Goal: Task Accomplishment & Management: Complete application form

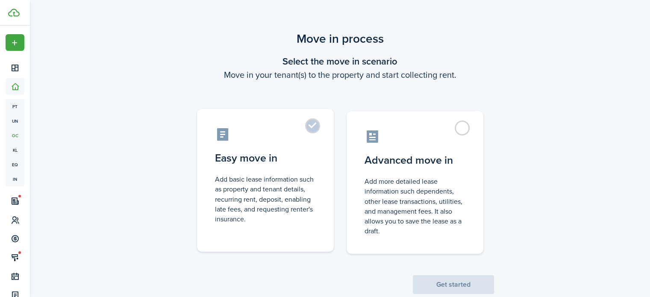
click at [316, 123] on label "Easy move in Add basic lease information such as property and tenant details, r…" at bounding box center [265, 180] width 137 height 143
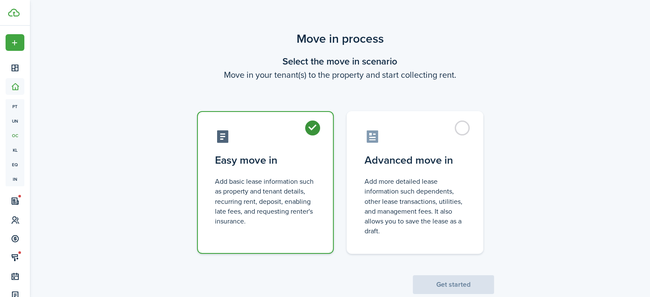
radio input "true"
click at [472, 278] on button "Get started" at bounding box center [453, 284] width 81 height 19
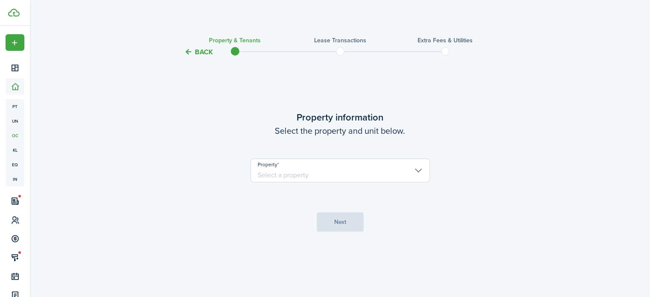
click at [403, 171] on input "Property" at bounding box center [340, 171] width 180 height 24
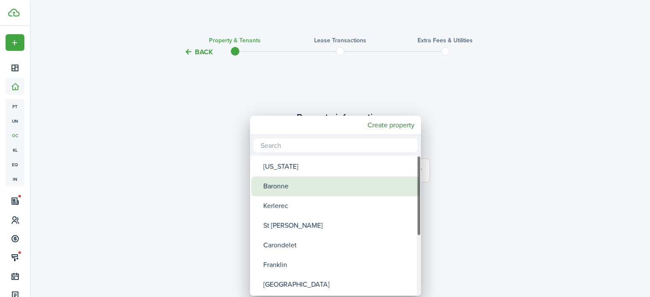
click at [370, 183] on div "Baronne" at bounding box center [338, 187] width 151 height 20
type input "Baronne"
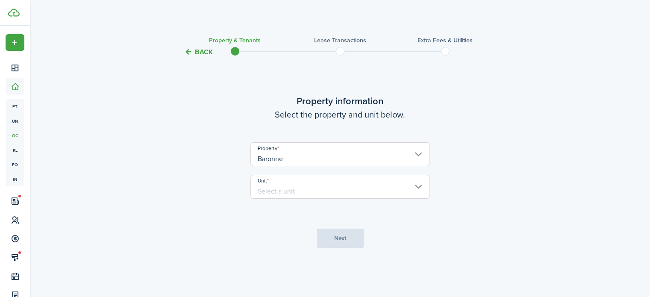
click at [370, 183] on input "Unit" at bounding box center [340, 187] width 180 height 24
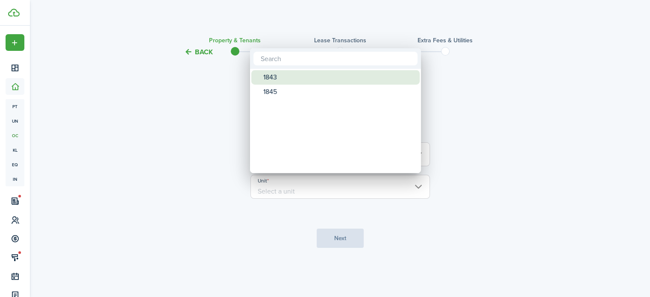
click at [345, 75] on div "1843" at bounding box center [338, 77] width 151 height 15
type input "1843"
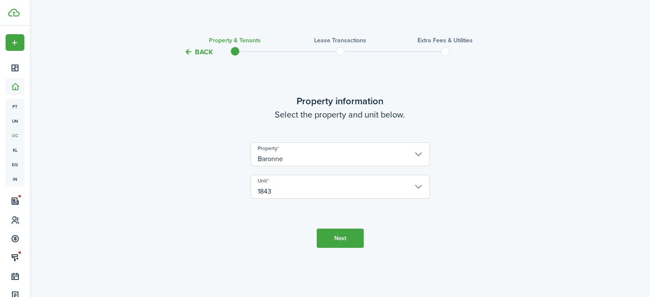
click at [351, 234] on button "Next" at bounding box center [340, 238] width 47 height 19
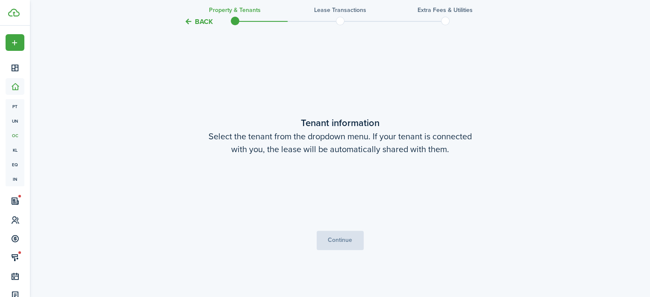
scroll to position [240, 0]
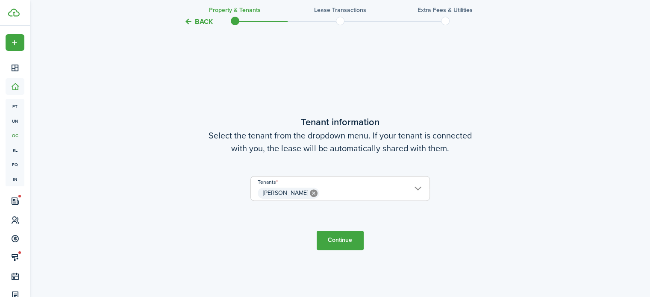
click at [413, 185] on input "[PERSON_NAME]" at bounding box center [340, 182] width 179 height 10
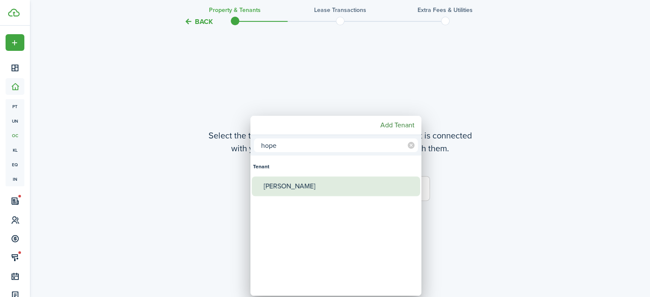
type input "hope"
click at [305, 184] on div "[PERSON_NAME]" at bounding box center [339, 187] width 151 height 20
type input "[PERSON_NAME], [PERSON_NAME]"
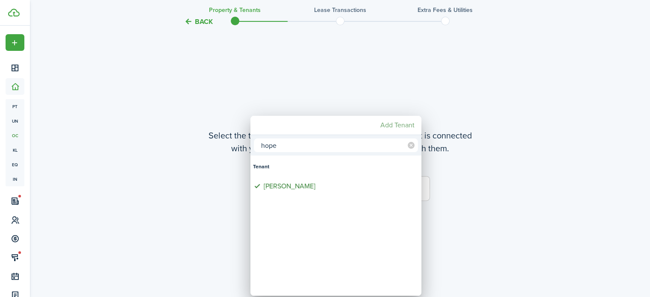
click at [399, 126] on mbsc-button "Add Tenant" at bounding box center [397, 125] width 41 height 15
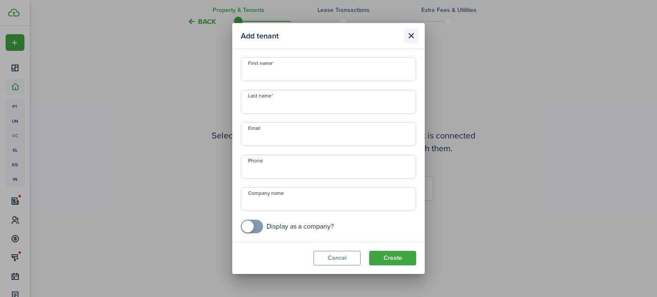
click at [411, 35] on button "Close modal" at bounding box center [411, 36] width 15 height 15
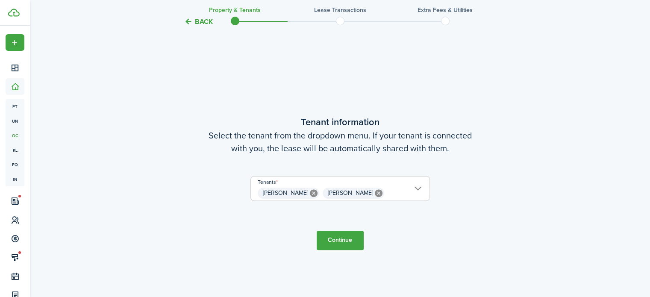
click at [350, 236] on button "Continue" at bounding box center [340, 240] width 47 height 19
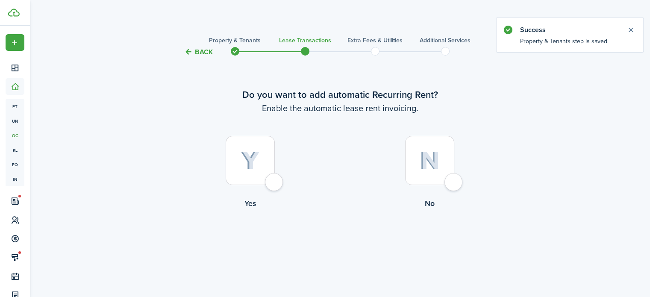
click at [274, 184] on div at bounding box center [250, 160] width 49 height 49
radio input "true"
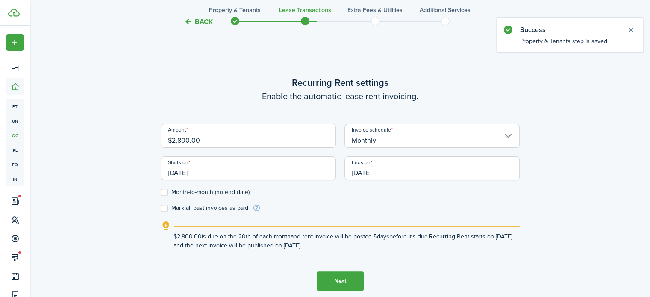
scroll to position [240, 0]
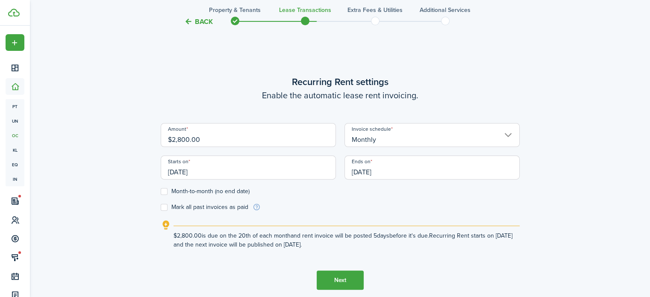
click at [188, 137] on input "$2,800.00" at bounding box center [248, 135] width 175 height 24
click at [255, 170] on input "[DATE]" at bounding box center [248, 168] width 175 height 24
type input "$2,650.00"
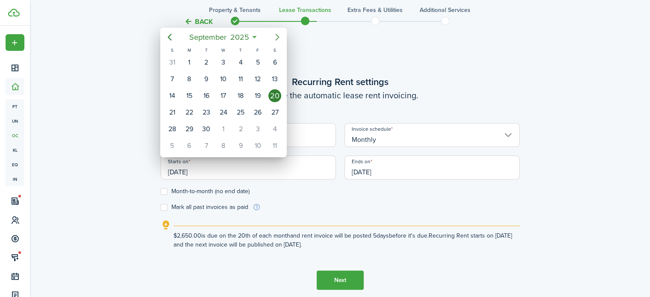
click at [274, 39] on icon "Next page" at bounding box center [277, 37] width 10 height 10
click at [278, 59] on div "1" at bounding box center [274, 62] width 13 height 13
type input "[DATE]"
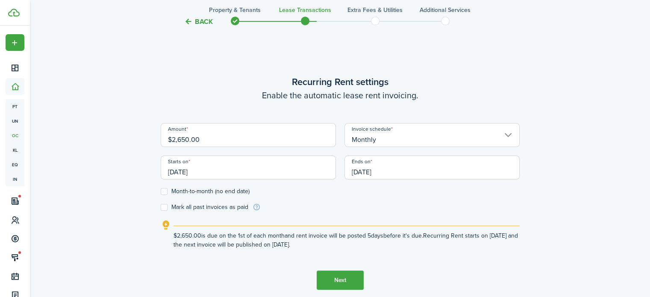
click at [404, 171] on input "[DATE]" at bounding box center [432, 168] width 175 height 24
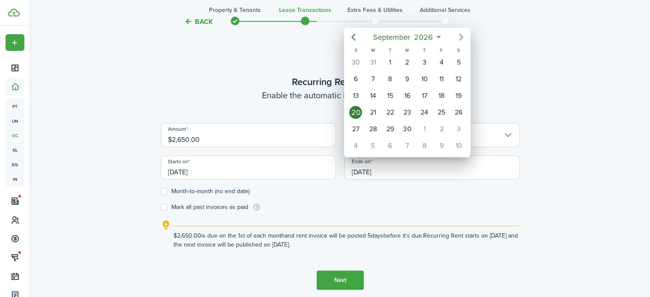
click at [458, 38] on icon "Next page" at bounding box center [461, 37] width 10 height 10
click at [457, 126] on div "31" at bounding box center [458, 129] width 13 height 13
type input "[DATE]"
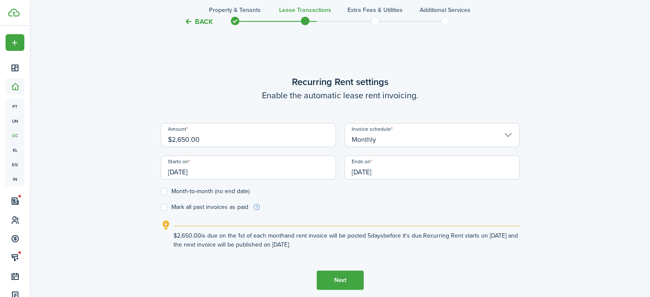
click at [355, 272] on button "Next" at bounding box center [340, 280] width 47 height 19
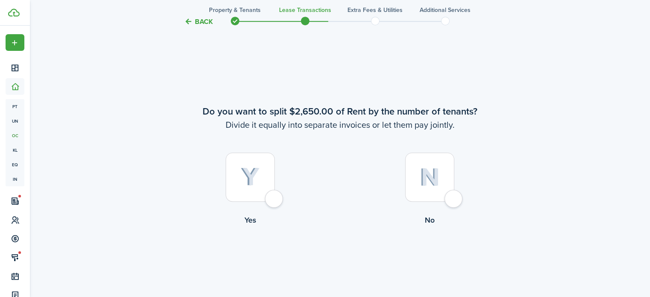
scroll to position [537, 0]
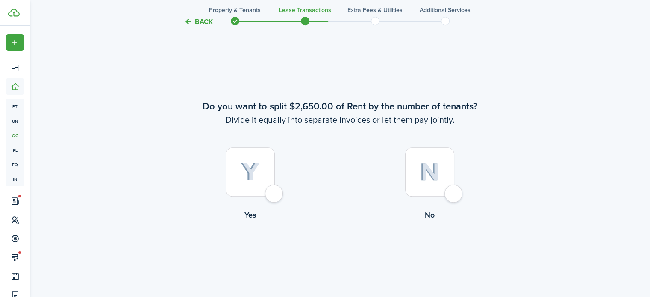
click at [454, 194] on div at bounding box center [429, 171] width 49 height 49
radio input "true"
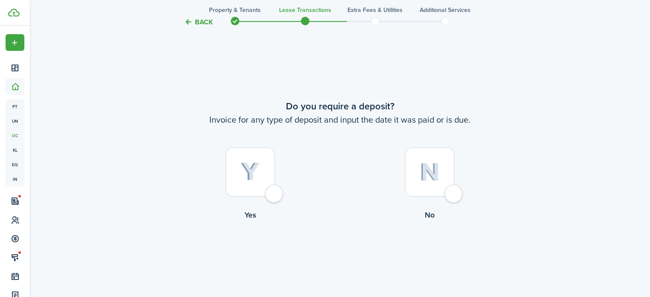
scroll to position [834, 0]
click at [270, 194] on div at bounding box center [250, 171] width 49 height 49
radio input "true"
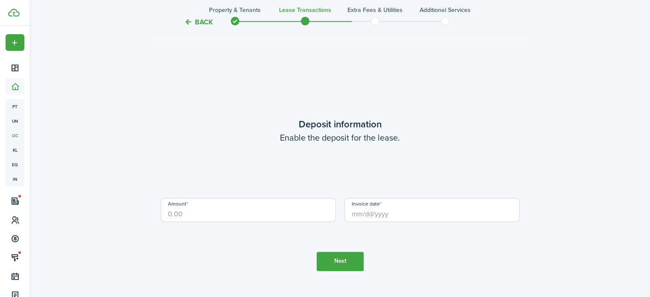
scroll to position [1131, 0]
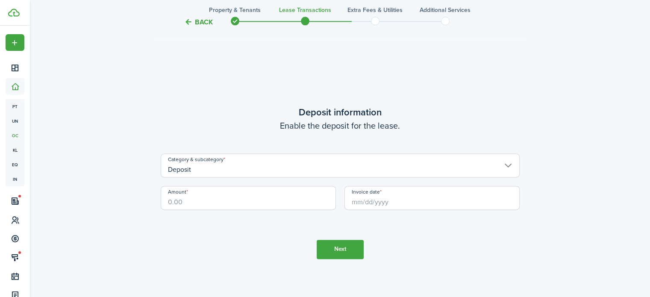
click at [270, 194] on input "Amount" at bounding box center [248, 198] width 175 height 24
click at [423, 201] on input "Invoice date" at bounding box center [432, 198] width 175 height 24
type input "$2,650.00"
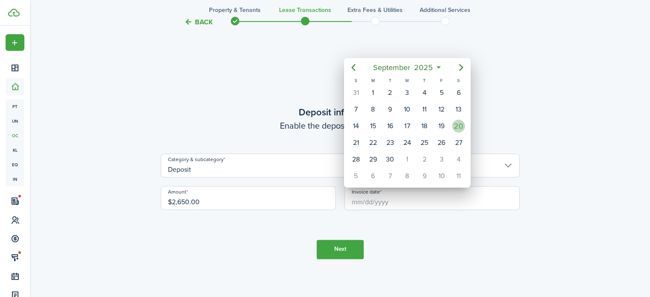
click at [460, 128] on div "20" at bounding box center [458, 126] width 13 height 13
type input "[DATE]"
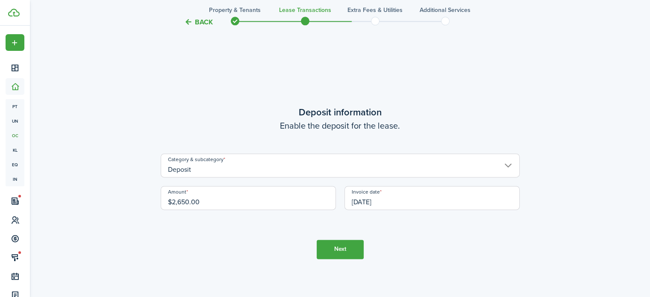
click at [346, 251] on button "Next" at bounding box center [340, 249] width 47 height 19
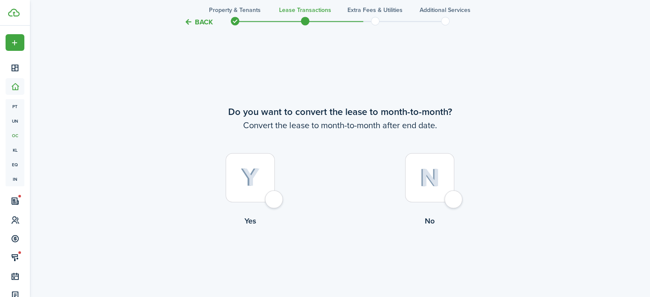
scroll to position [1429, 0]
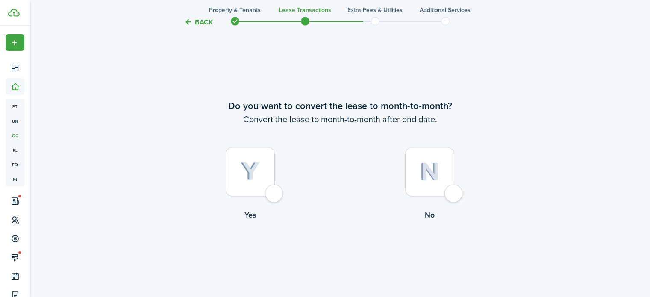
click at [454, 196] on div at bounding box center [429, 171] width 49 height 49
radio input "true"
click at [344, 253] on button "Continue" at bounding box center [340, 255] width 47 height 19
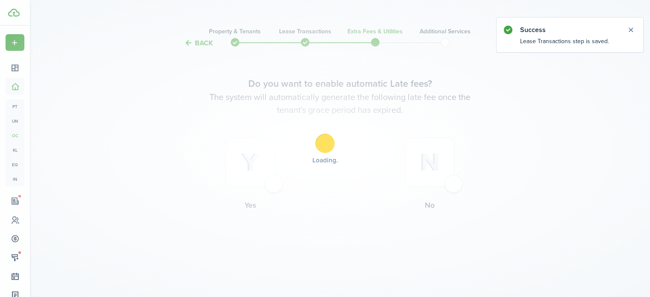
scroll to position [0, 0]
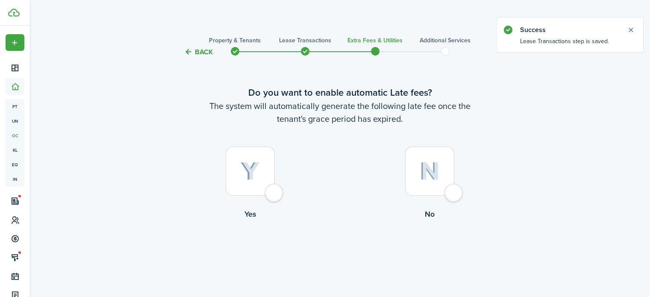
click at [274, 191] on div at bounding box center [250, 171] width 49 height 49
radio input "true"
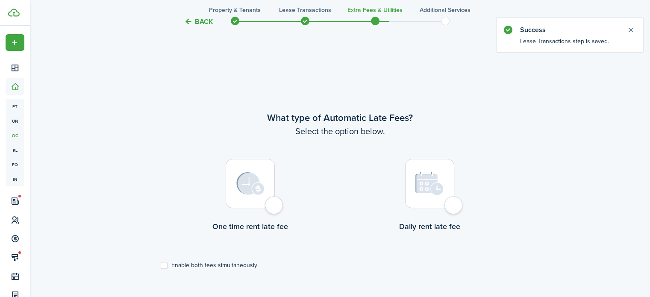
scroll to position [248, 0]
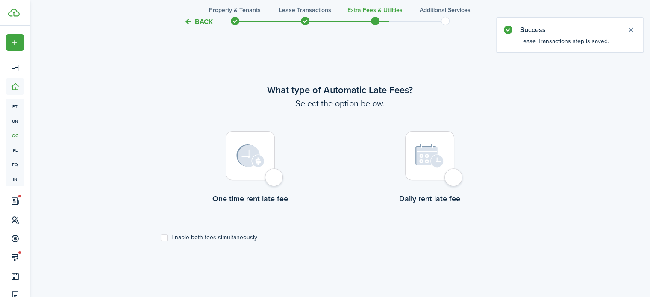
click at [450, 177] on div at bounding box center [429, 155] width 49 height 49
radio input "true"
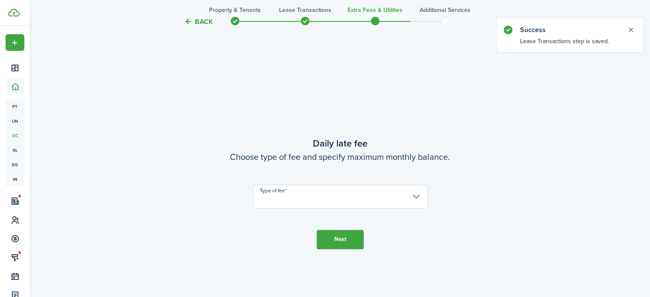
scroll to position [545, 0]
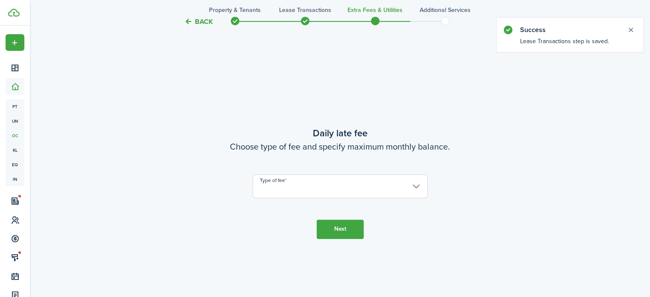
click at [380, 189] on input "Type of fee" at bounding box center [340, 186] width 175 height 24
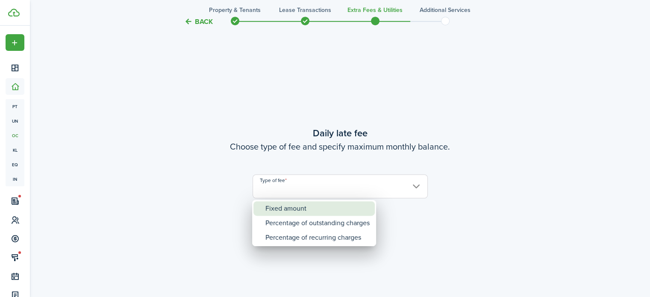
click at [356, 209] on div "Fixed amount" at bounding box center [317, 208] width 104 height 15
type input "Fixed amount"
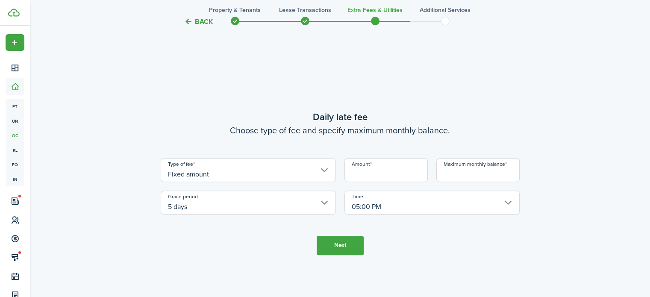
click at [383, 172] on input "Amount" at bounding box center [386, 170] width 83 height 24
type input "$25.00"
click at [448, 171] on input "Maximum monthly balance" at bounding box center [477, 170] width 83 height 24
type input "$9,650.00"
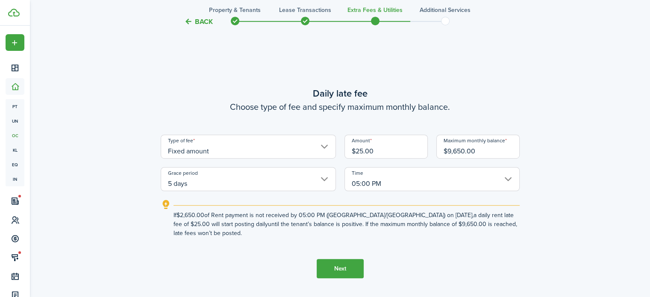
click at [348, 259] on button "Next" at bounding box center [340, 268] width 47 height 19
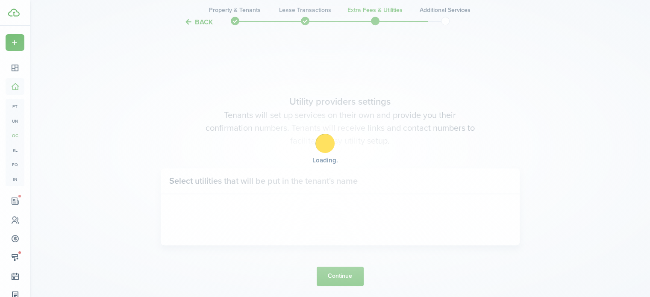
scroll to position [842, 0]
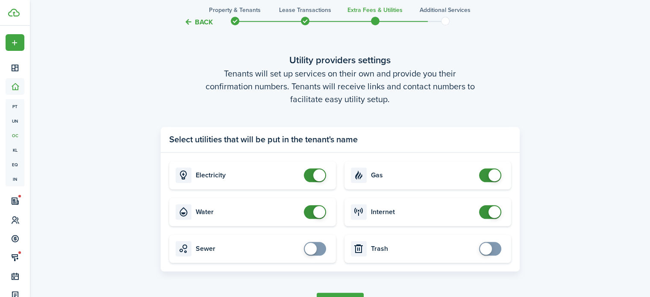
checkbox input "false"
click at [486, 175] on span at bounding box center [490, 175] width 9 height 14
checkbox input "false"
click at [486, 215] on span at bounding box center [490, 212] width 9 height 14
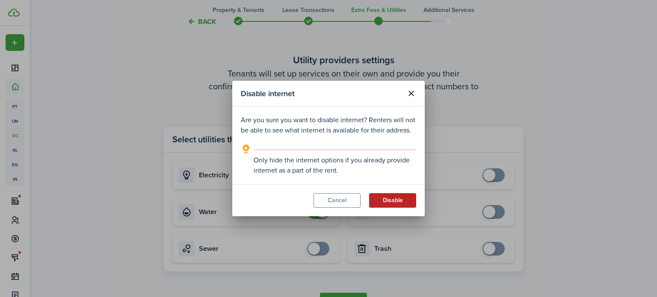
click at [399, 200] on button "Disable" at bounding box center [392, 200] width 47 height 15
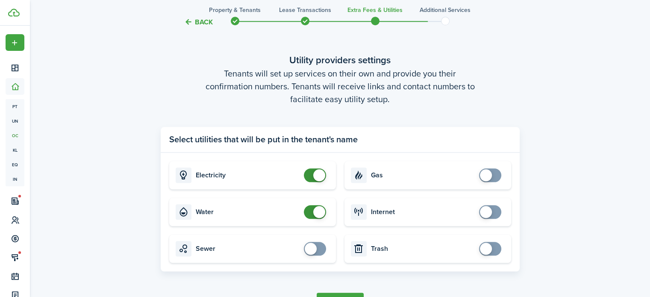
checkbox input "false"
click at [315, 211] on span at bounding box center [319, 212] width 12 height 12
checkbox input "false"
click at [313, 176] on span at bounding box center [319, 175] width 12 height 12
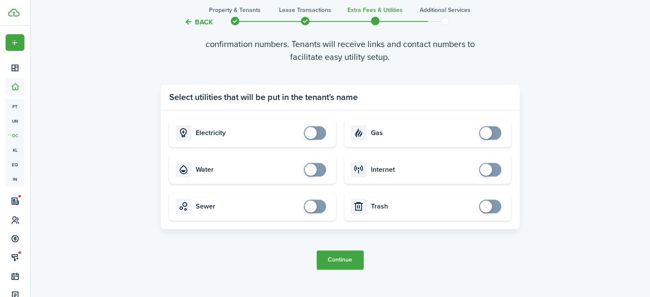
scroll to position [899, 0]
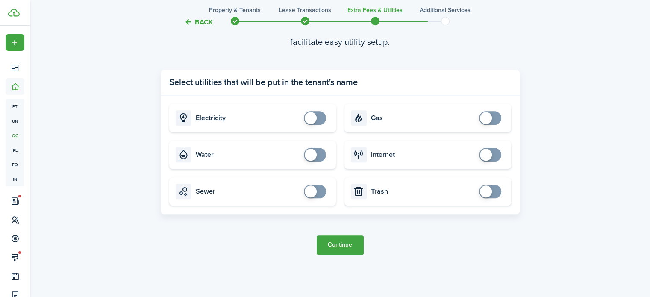
click at [342, 245] on button "Continue" at bounding box center [340, 245] width 47 height 19
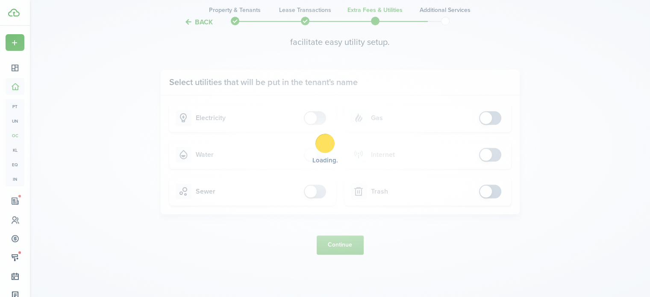
scroll to position [0, 0]
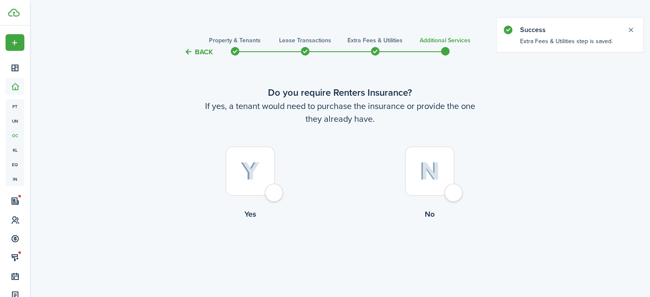
click at [452, 194] on div at bounding box center [429, 171] width 49 height 49
radio input "true"
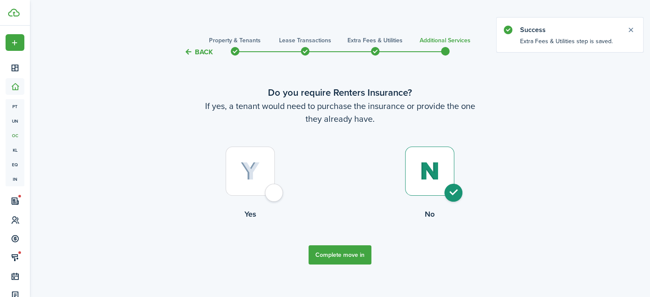
click at [355, 256] on button "Complete move in" at bounding box center [340, 254] width 63 height 19
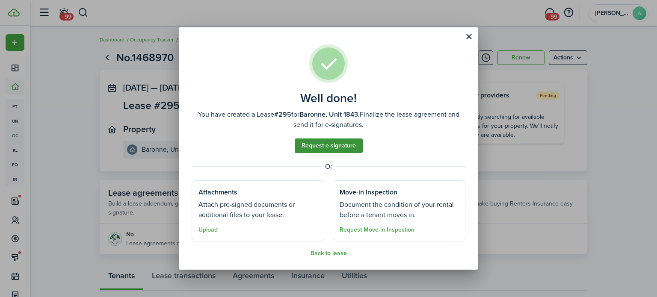
click at [354, 145] on link "Request e-signature" at bounding box center [329, 145] width 68 height 15
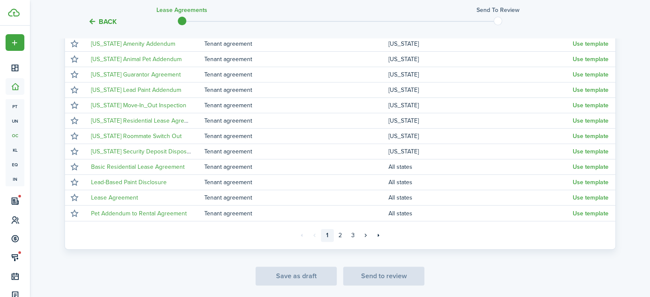
scroll to position [188, 0]
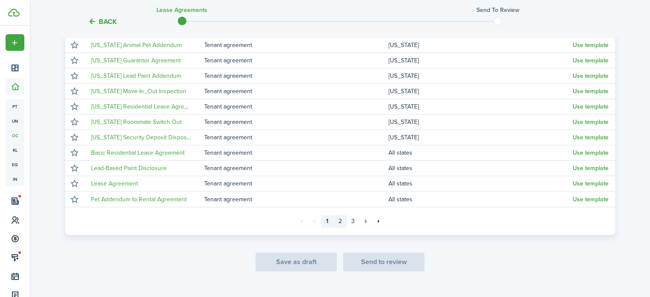
click at [342, 220] on link "2" at bounding box center [340, 221] width 13 height 13
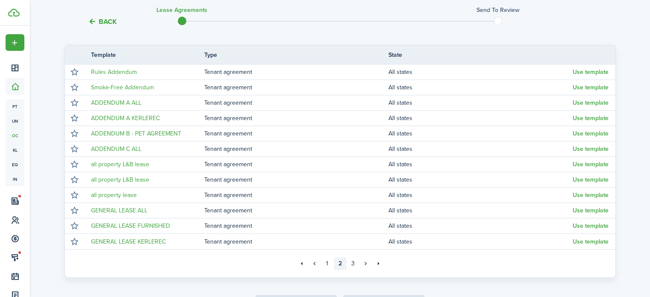
scroll to position [188, 0]
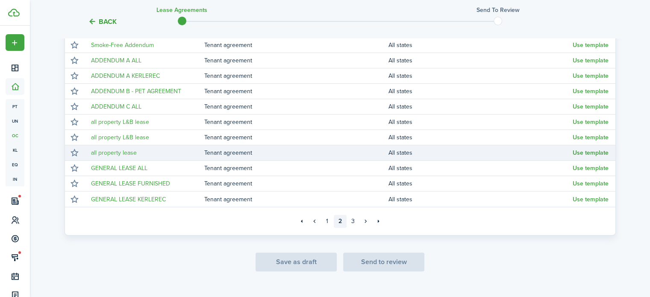
click at [586, 153] on button "Use template" at bounding box center [591, 153] width 36 height 7
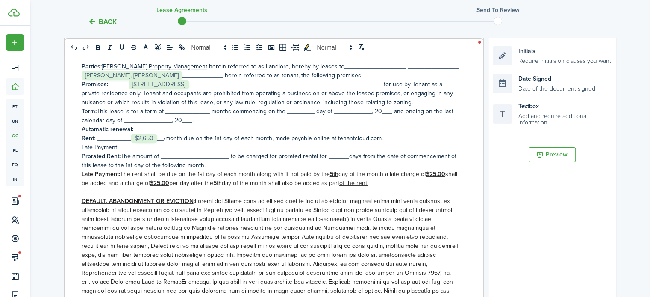
click at [332, 66] on p "Parties: [PERSON_NAME] Property Management herein referred to as Landlord, here…" at bounding box center [271, 71] width 378 height 18
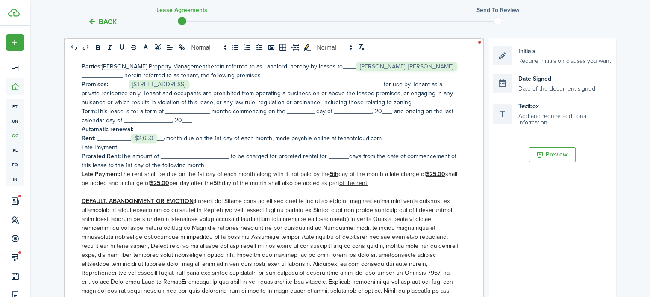
click at [189, 89] on strong "_________________________________________________________" at bounding box center [286, 84] width 195 height 9
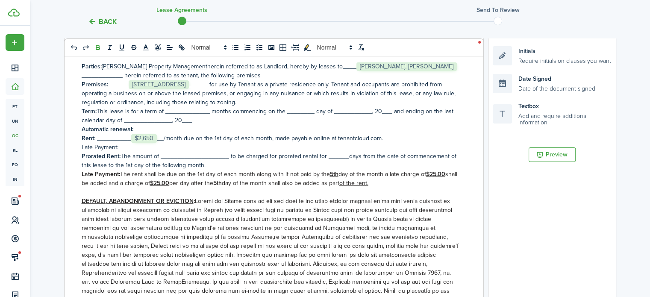
click at [176, 111] on p "Term: This lease is for a term of _____________ months commencing on the ______…" at bounding box center [271, 116] width 378 height 18
click at [299, 112] on p "Term: This lease is for a term of ___12__________ months commencing on the ____…" at bounding box center [271, 116] width 378 height 18
click at [357, 109] on p "Term: This lease is for a term of ___12__________ months commencing on the ___1…" at bounding box center [271, 116] width 378 height 18
click at [408, 109] on p "Term: This lease is for a term of ___12__________ months commencing on the ___1…" at bounding box center [271, 116] width 378 height 18
click at [157, 120] on p "Term: This lease is for a term of ___12__________ months commencing on the ___1…" at bounding box center [271, 116] width 378 height 18
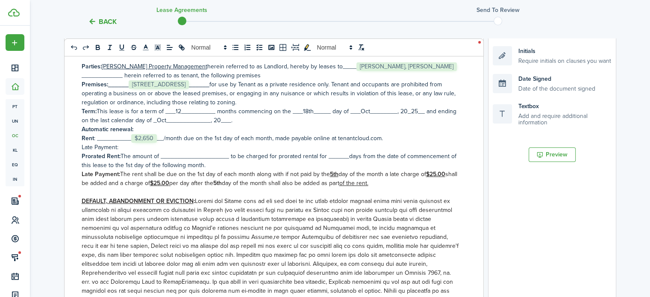
click at [222, 119] on p "Term: This lease is for a term of ___12__________ months commencing on the ___1…" at bounding box center [271, 116] width 378 height 18
click at [175, 154] on p "Prorated Rent: The amount of ____________________ to be charged for prorated re…" at bounding box center [271, 161] width 378 height 18
click at [320, 156] on p "Prorated Rent: The amount of ____$1111_________ to be charged for prorated rent…" at bounding box center [271, 161] width 378 height 18
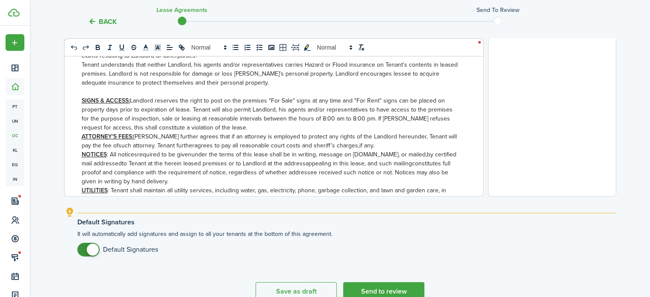
scroll to position [1140, 0]
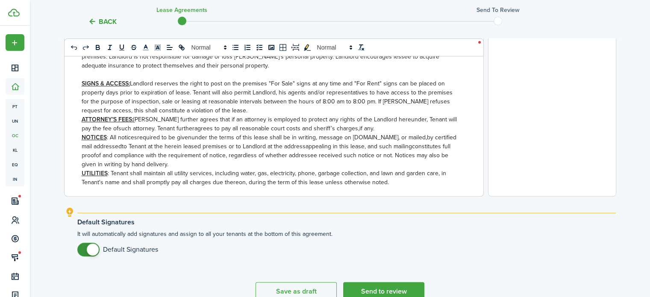
click at [174, 169] on span ": Tenant shall maintain all utility services, including water, gas, electricity…" at bounding box center [264, 178] width 365 height 18
click at [427, 169] on span ": Tenant shall maintain utility services, including water, gas, electricity, ph…" at bounding box center [260, 178] width 357 height 18
click at [291, 169] on span ": Tenant shall maintain utility services, including water, gas, electricity, wa…" at bounding box center [269, 178] width 374 height 18
click at [321, 169] on p "UTILITIES : Tenant shall maintain utility services, including water, gas, elect…" at bounding box center [271, 178] width 378 height 18
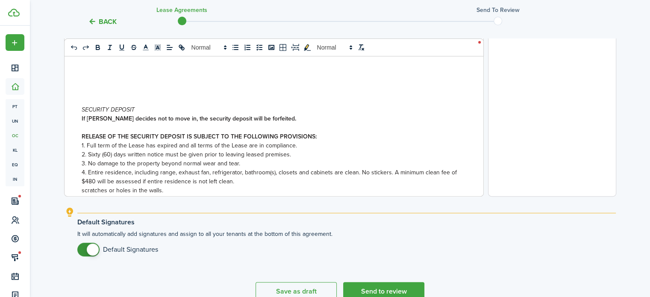
scroll to position [1542, 0]
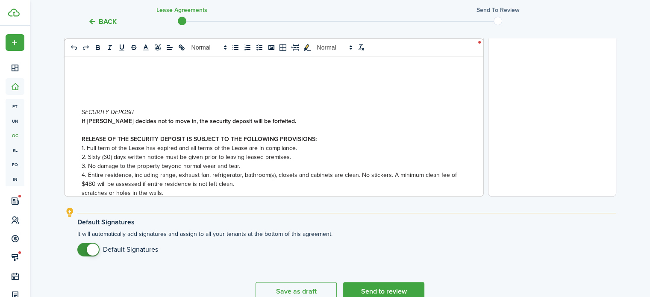
click at [287, 153] on span "2. Sixty (60) days written notice must be given prior to leaving leased premise…" at bounding box center [186, 157] width 209 height 9
click at [116, 153] on p "2" at bounding box center [271, 157] width 378 height 9
click at [94, 153] on p "2." at bounding box center [271, 157] width 378 height 9
click at [106, 153] on p "2." at bounding box center [271, 157] width 378 height 9
click at [115, 153] on p "2." at bounding box center [271, 157] width 378 height 9
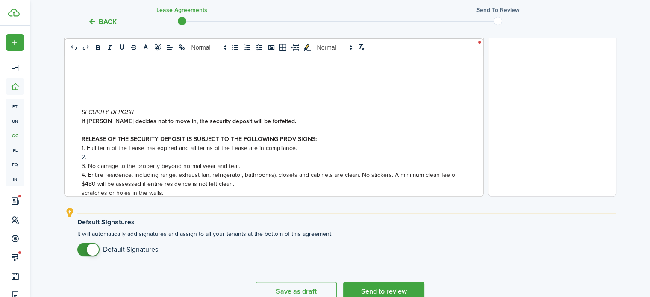
click at [115, 153] on p "2." at bounding box center [271, 157] width 378 height 9
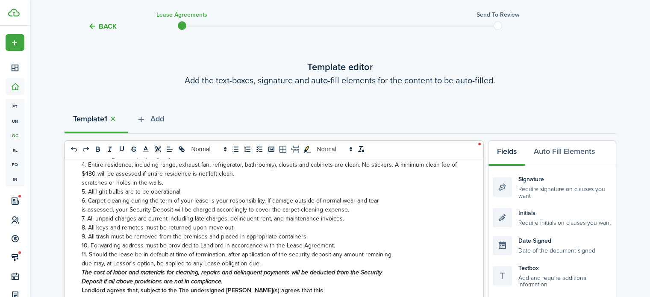
scroll to position [29, 0]
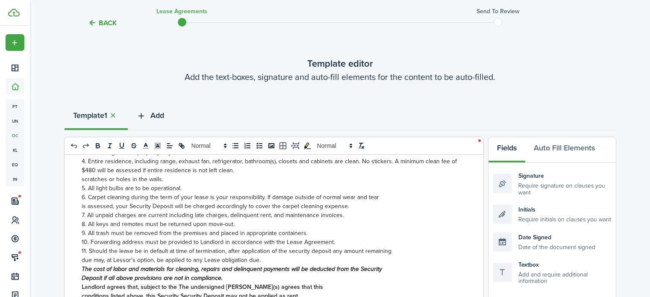
click at [162, 112] on span "Add" at bounding box center [157, 116] width 14 height 12
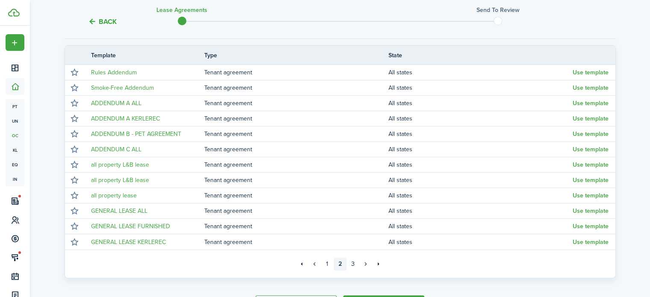
scroll to position [147, 0]
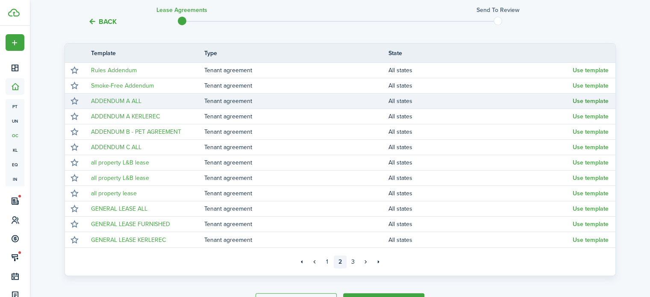
click at [593, 101] on button "Use template" at bounding box center [591, 101] width 36 height 7
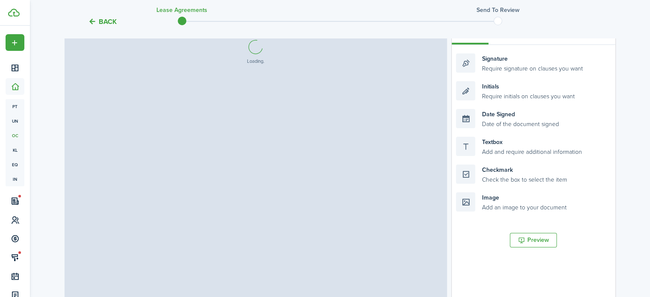
select select "fit"
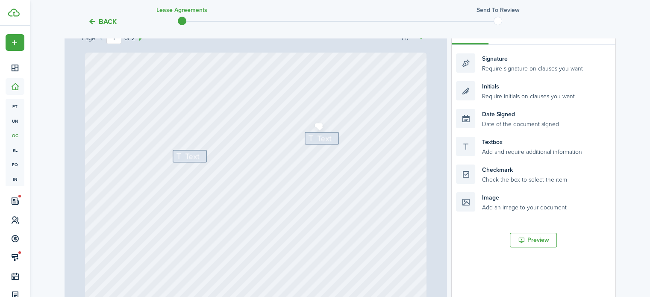
click at [311, 135] on icon at bounding box center [312, 138] width 10 height 8
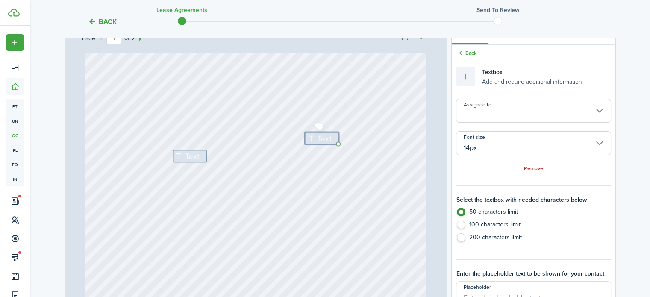
click at [318, 138] on span "Text" at bounding box center [325, 139] width 14 height 12
click at [510, 106] on input "Assigned to" at bounding box center [533, 111] width 155 height 24
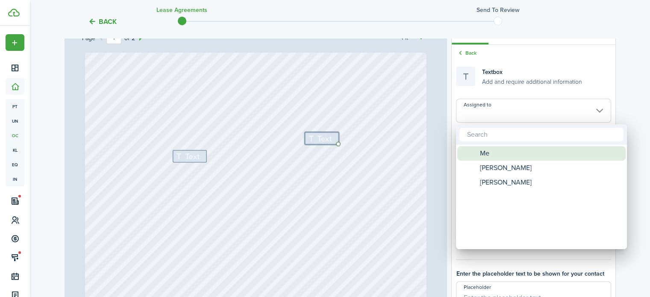
click at [513, 152] on div "Me" at bounding box center [544, 153] width 151 height 15
type input "Me"
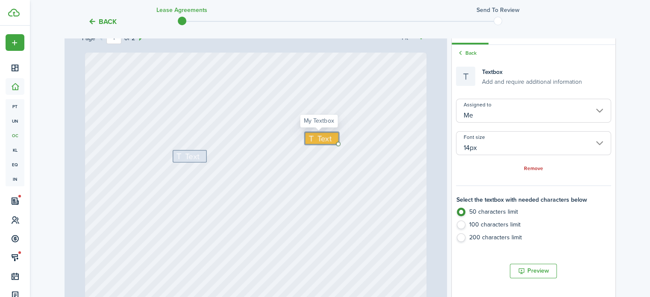
click at [318, 137] on span "Text" at bounding box center [325, 139] width 14 height 12
type textarea "400"
click at [187, 156] on span "Text" at bounding box center [193, 156] width 14 height 12
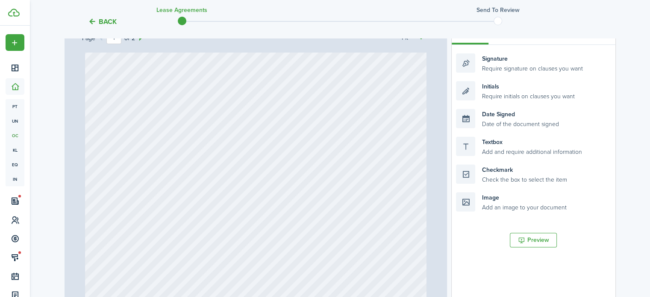
scroll to position [104, 0]
click at [212, 130] on div "Text 400 Initials" at bounding box center [256, 173] width 342 height 451
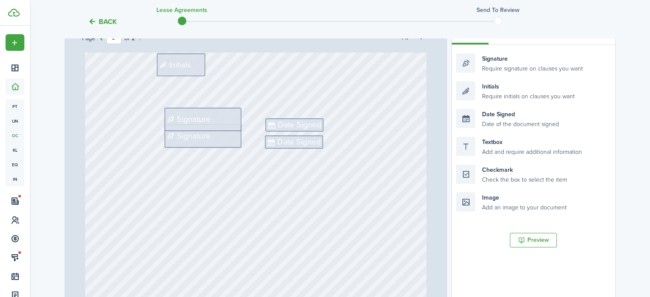
type input "1"
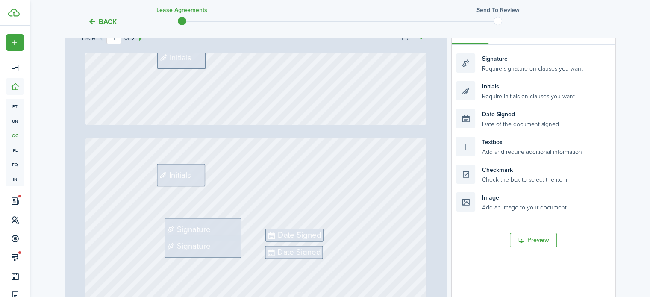
scroll to position [385, 0]
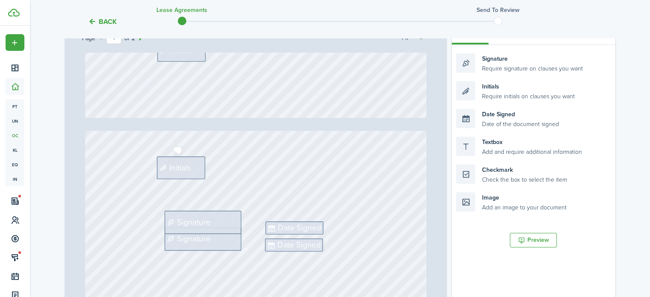
click at [183, 169] on span "Initials" at bounding box center [180, 168] width 22 height 12
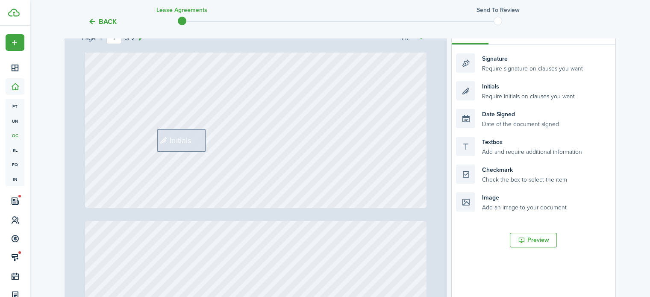
scroll to position [241, 0]
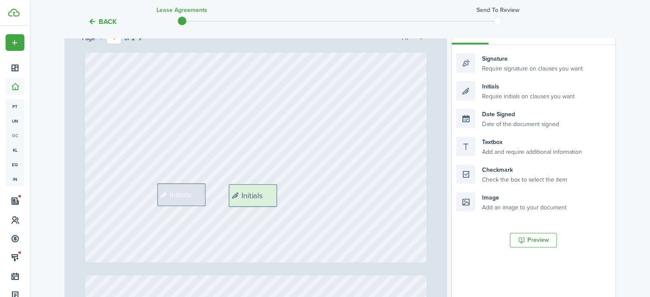
drag, startPoint x: 507, startPoint y: 87, endPoint x: 280, endPoint y: 190, distance: 249.9
click at [280, 190] on div "Page 1 of 2 50% 75% 100% 150% 200% Fit Text 400 Initials Signature Signature Da…" at bounding box center [340, 196] width 551 height 355
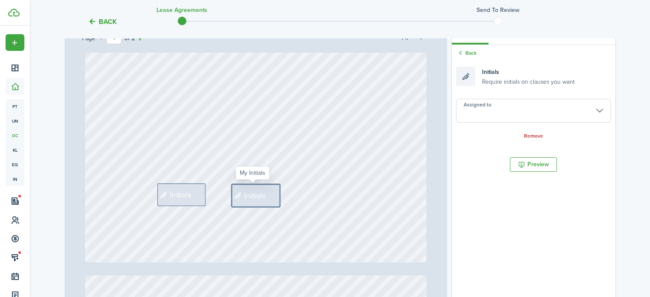
click at [502, 109] on input "Assigned to" at bounding box center [533, 111] width 155 height 24
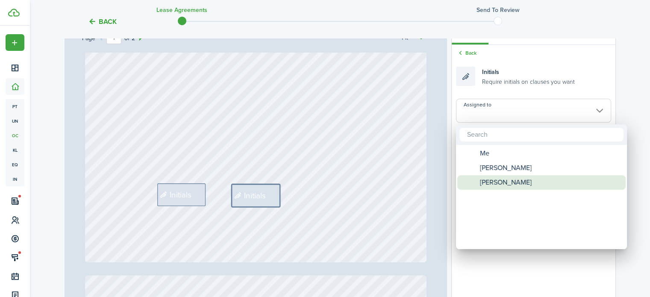
click at [512, 177] on span "[PERSON_NAME]" at bounding box center [506, 182] width 52 height 15
type input "[PERSON_NAME]"
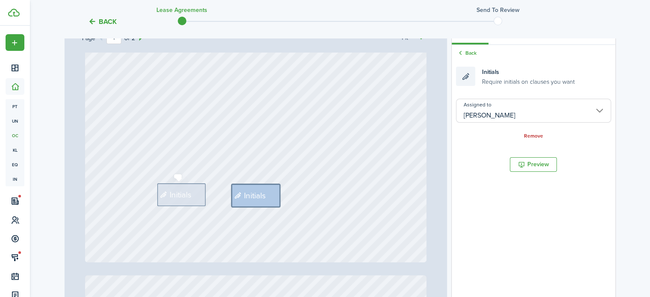
click at [180, 198] on span "Initials" at bounding box center [181, 195] width 22 height 12
click at [490, 112] on input "Assigned to" at bounding box center [533, 111] width 155 height 24
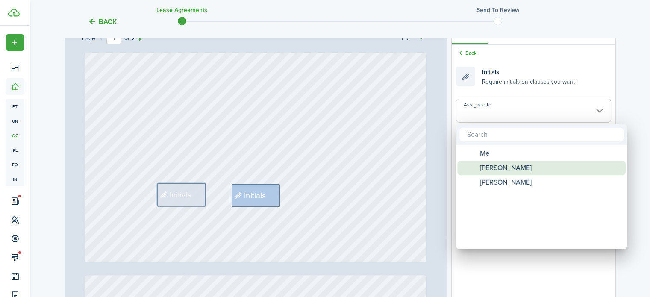
click at [500, 165] on span "[PERSON_NAME]" at bounding box center [506, 168] width 52 height 15
type input "[PERSON_NAME]"
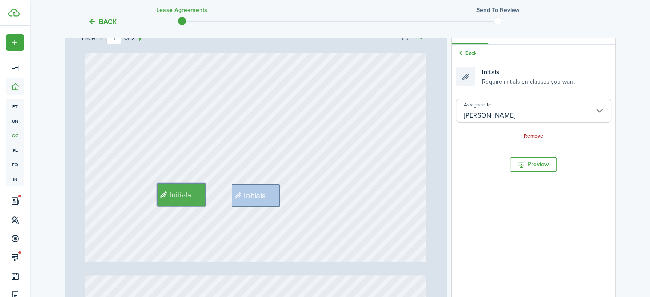
type input "2"
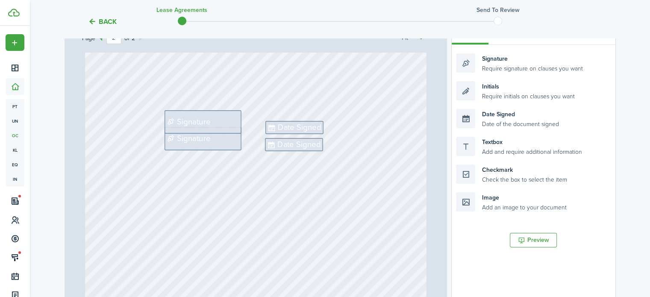
scroll to position [482, 0]
click at [214, 131] on div "Signature" at bounding box center [203, 141] width 77 height 23
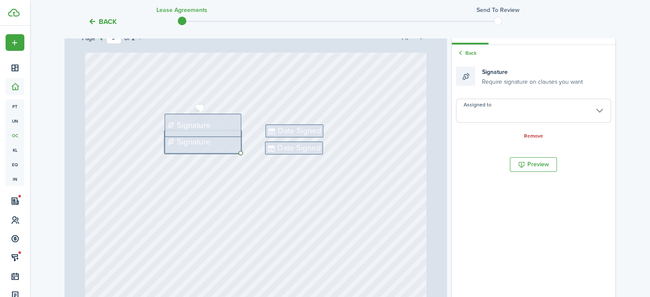
click at [209, 121] on div "Signature" at bounding box center [203, 125] width 77 height 23
click at [507, 110] on input "Assigned to" at bounding box center [533, 111] width 155 height 24
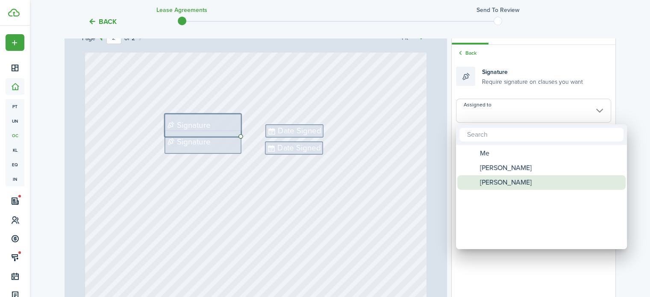
click at [507, 180] on span "[PERSON_NAME]" at bounding box center [506, 182] width 52 height 15
type input "[PERSON_NAME]"
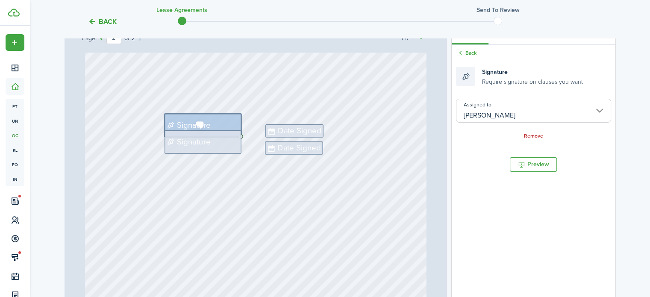
click at [207, 144] on span "Signature" at bounding box center [188, 142] width 47 height 12
click at [485, 107] on input "Assigned to" at bounding box center [533, 111] width 155 height 24
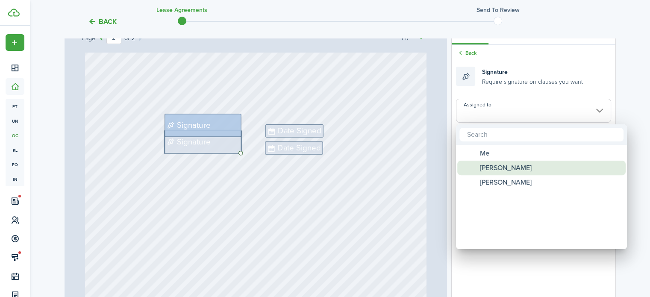
click at [502, 171] on span "[PERSON_NAME]" at bounding box center [506, 168] width 52 height 15
type input "[PERSON_NAME]"
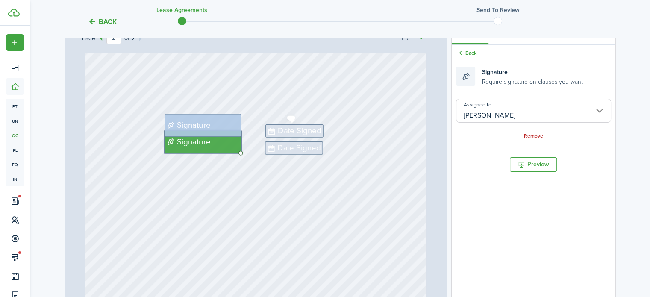
click at [307, 131] on span "Date Signed" at bounding box center [299, 131] width 43 height 12
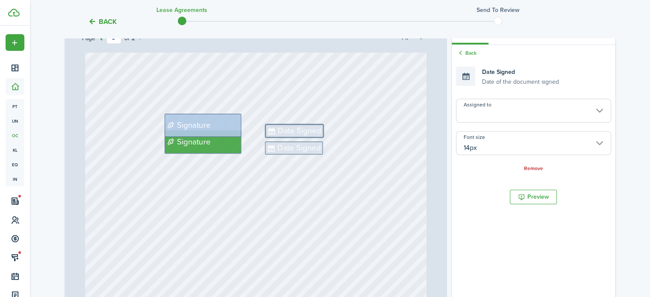
click at [528, 110] on input "Assigned to" at bounding box center [533, 111] width 155 height 24
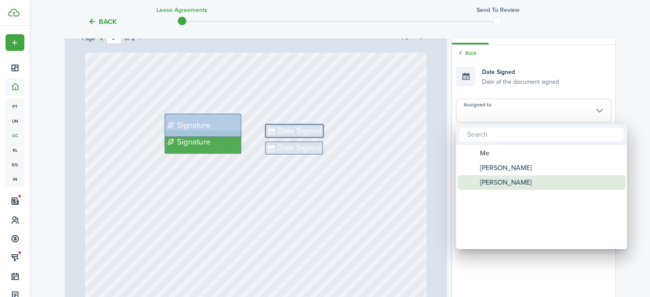
click at [520, 183] on div "[PERSON_NAME]" at bounding box center [544, 182] width 151 height 15
type input "[PERSON_NAME]"
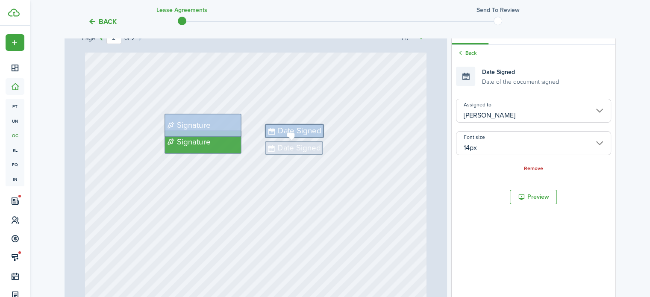
click at [312, 148] on span "Date Signed" at bounding box center [299, 148] width 43 height 12
click at [543, 110] on input "Assigned to" at bounding box center [533, 111] width 155 height 24
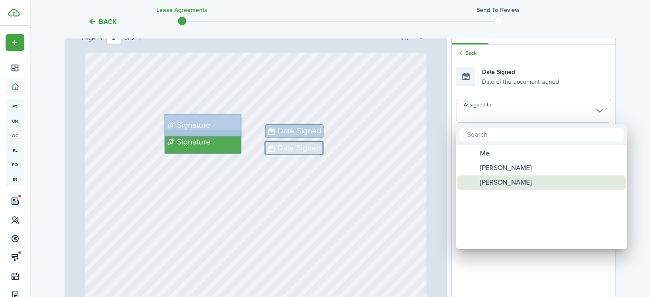
click at [521, 181] on div "[PERSON_NAME]" at bounding box center [544, 182] width 151 height 15
type input "[PERSON_NAME]"
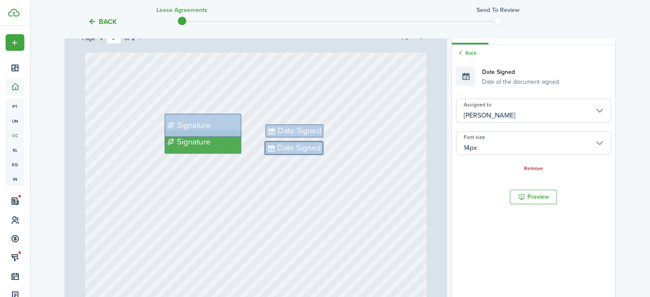
click at [499, 111] on input "[PERSON_NAME]" at bounding box center [533, 111] width 155 height 24
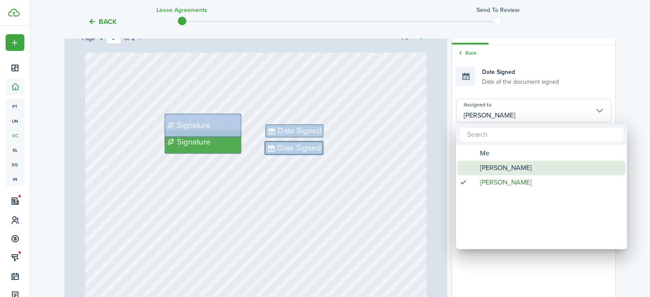
click at [499, 167] on span "[PERSON_NAME]" at bounding box center [506, 168] width 52 height 15
type input "[PERSON_NAME]"
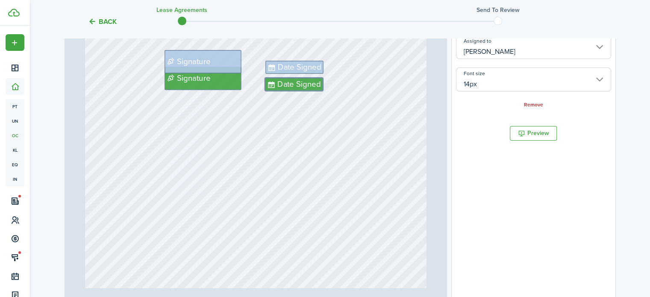
scroll to position [212, 0]
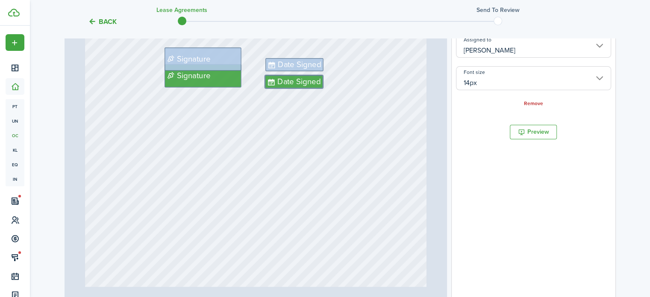
type input "1"
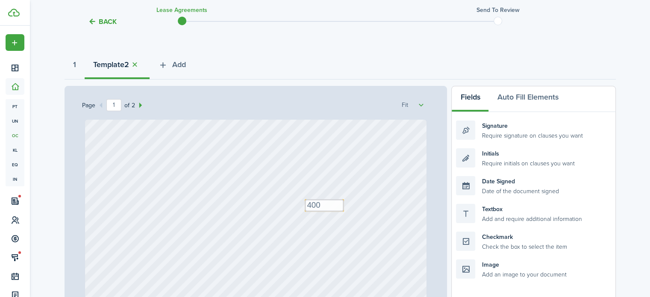
scroll to position [77, 0]
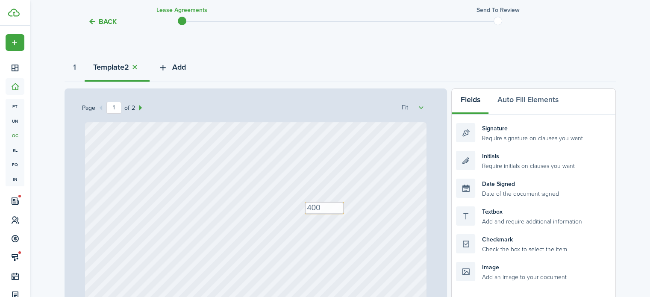
click at [182, 68] on span "Add" at bounding box center [179, 68] width 14 height 12
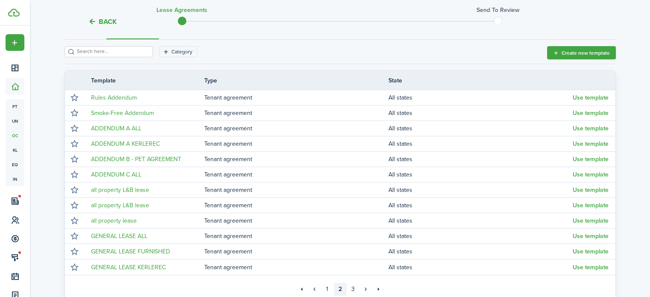
scroll to position [121, 0]
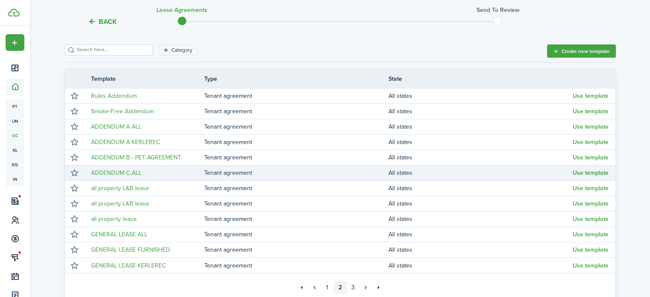
click at [595, 172] on button "Use template" at bounding box center [591, 173] width 36 height 7
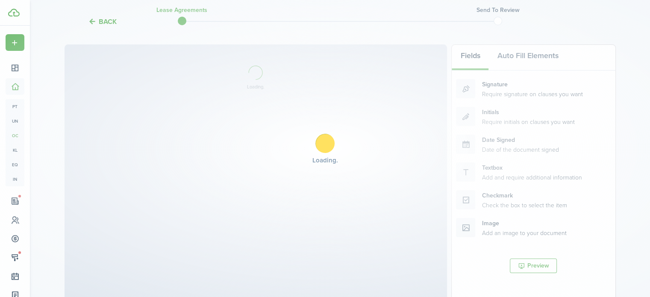
select select "fit"
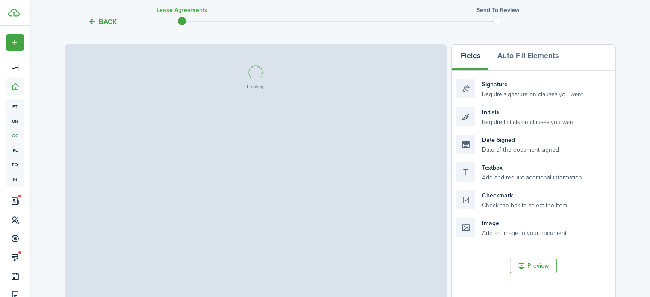
select select "fit"
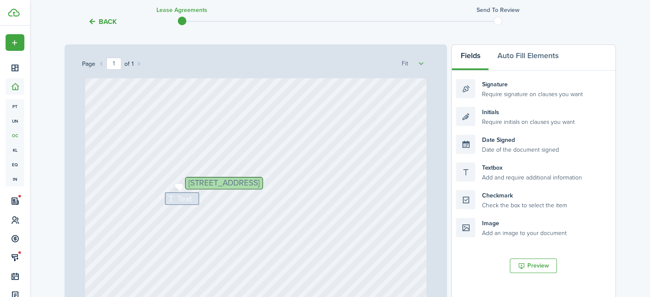
click at [185, 200] on span "Text" at bounding box center [184, 199] width 14 height 12
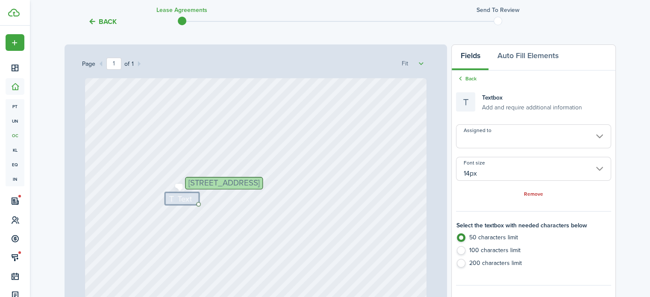
click at [185, 200] on span "Text" at bounding box center [184, 199] width 14 height 12
click at [509, 136] on input "Assigned to" at bounding box center [533, 136] width 155 height 24
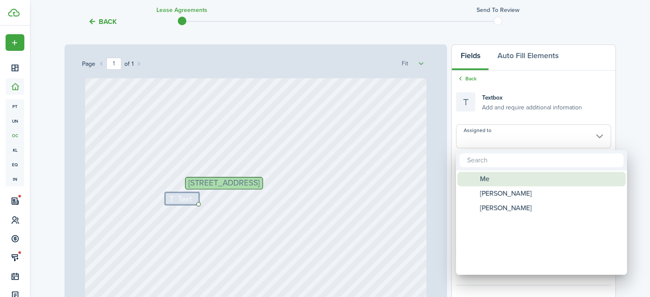
click at [498, 180] on div "Me" at bounding box center [544, 179] width 151 height 15
type input "Me"
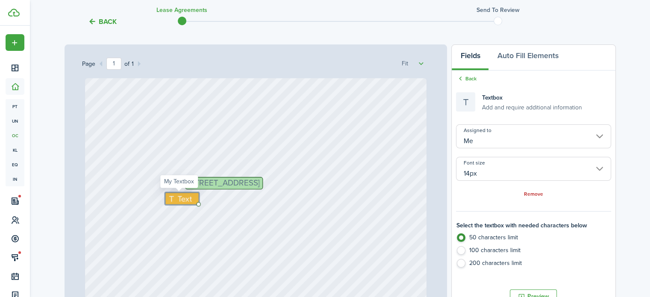
click at [178, 200] on span "Text" at bounding box center [184, 199] width 14 height 12
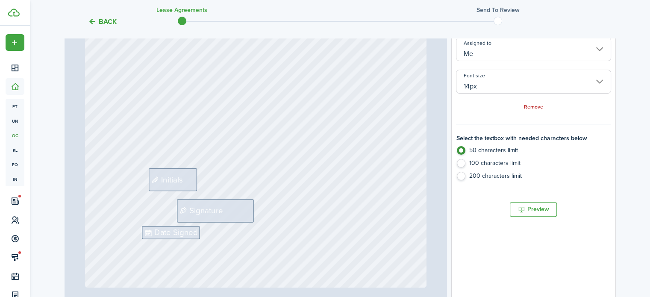
scroll to position [210, 0]
type textarea "[DATE]"
click at [178, 173] on span "Initials" at bounding box center [172, 178] width 22 height 12
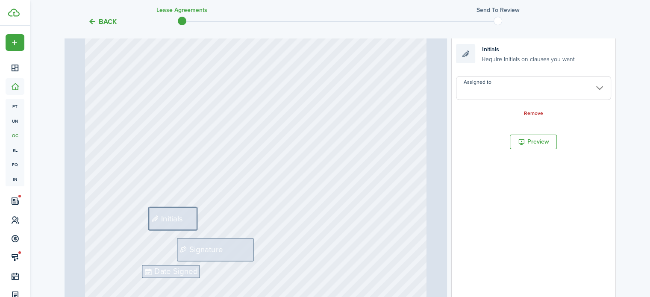
scroll to position [169, 0]
click at [540, 82] on input "Assigned to" at bounding box center [533, 89] width 155 height 24
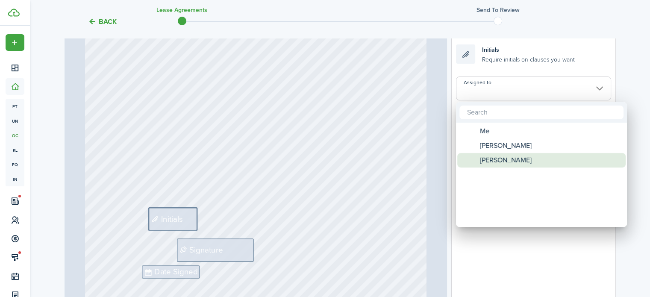
click at [524, 157] on div "[PERSON_NAME]" at bounding box center [544, 160] width 151 height 15
type input "[PERSON_NAME]"
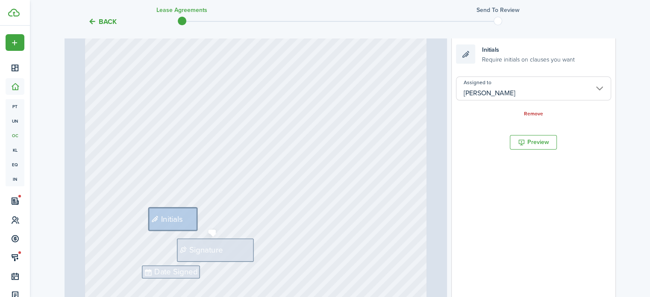
click at [218, 248] on span "Signature" at bounding box center [206, 250] width 34 height 12
click at [491, 88] on input "Assigned to" at bounding box center [533, 89] width 155 height 24
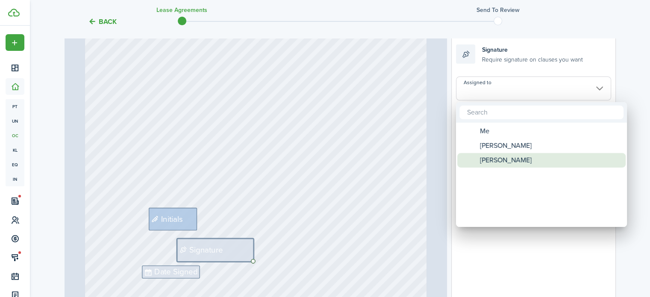
click at [500, 156] on span "[PERSON_NAME]" at bounding box center [506, 160] width 52 height 15
type input "[PERSON_NAME]"
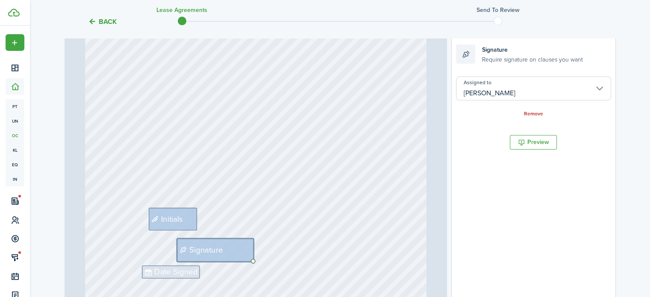
click at [516, 88] on input "[PERSON_NAME]" at bounding box center [533, 89] width 155 height 24
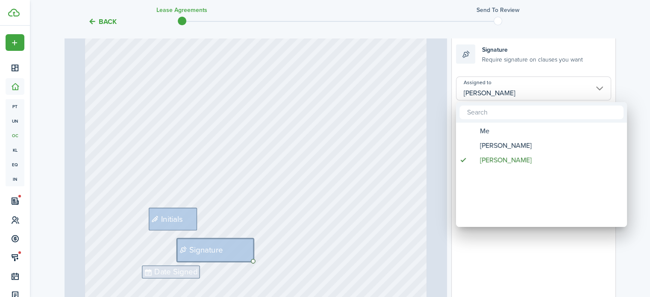
click at [516, 88] on div at bounding box center [325, 149] width 787 height 434
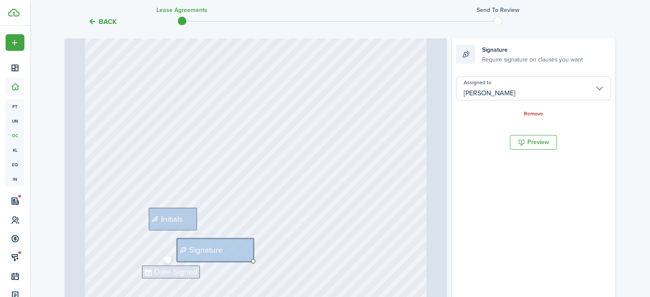
click at [186, 271] on span "Date Signed" at bounding box center [175, 272] width 43 height 12
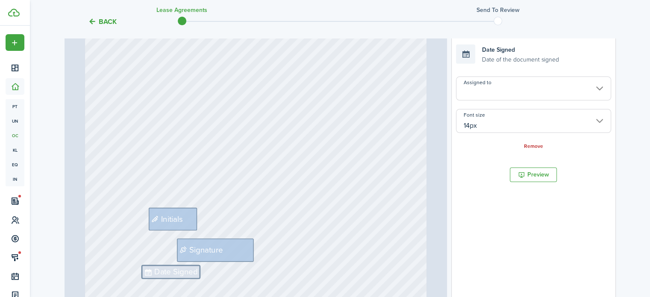
click at [515, 91] on input "Assigned to" at bounding box center [533, 89] width 155 height 24
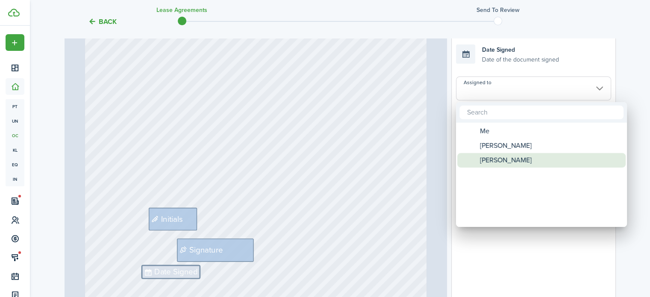
click at [514, 156] on span "[PERSON_NAME]" at bounding box center [506, 160] width 52 height 15
type input "[PERSON_NAME]"
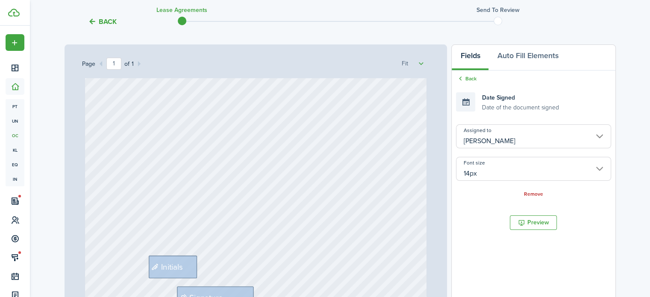
scroll to position [112, 0]
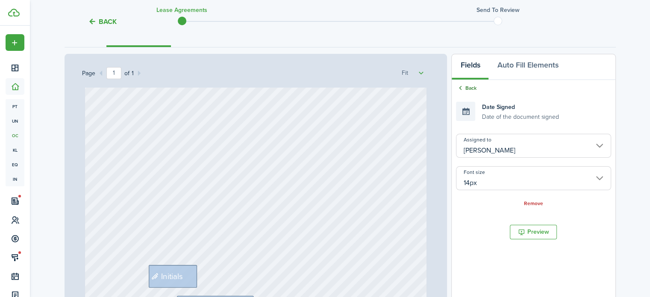
click at [471, 85] on link "Back" at bounding box center [466, 88] width 20 height 8
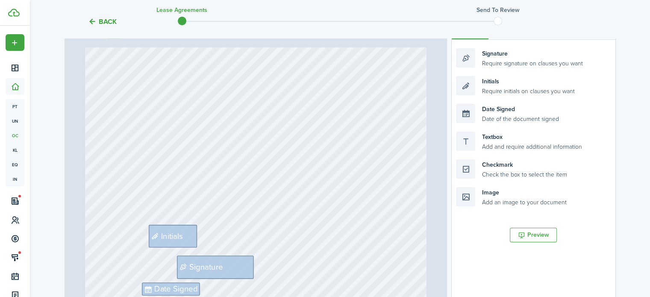
scroll to position [156, 0]
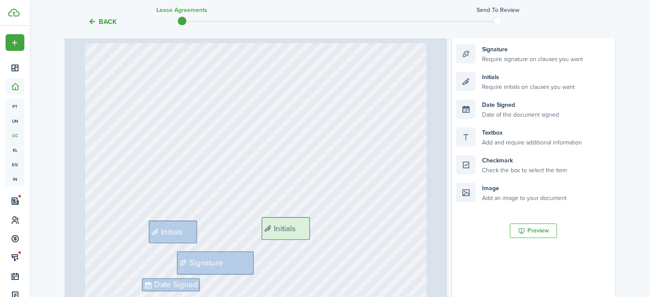
drag, startPoint x: 530, startPoint y: 80, endPoint x: 335, endPoint y: 225, distance: 243.1
click at [335, 225] on div "Page 1 of 1 50% 75% 100% 150% 200% Fit Signature Date Signed Initials [STREET_A…" at bounding box center [340, 186] width 551 height 355
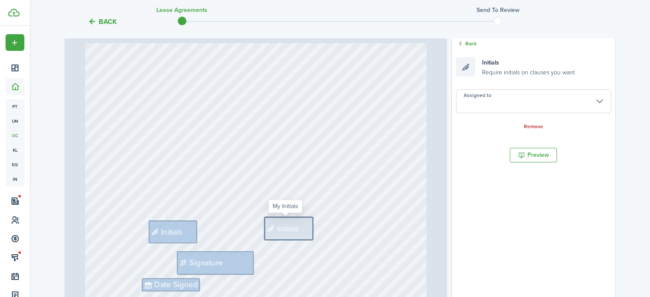
click at [501, 98] on input "Assigned to" at bounding box center [533, 101] width 155 height 24
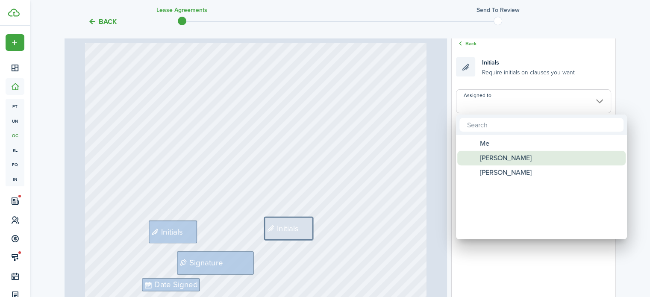
click at [506, 162] on span "[PERSON_NAME]" at bounding box center [506, 158] width 52 height 15
type input "[PERSON_NAME]"
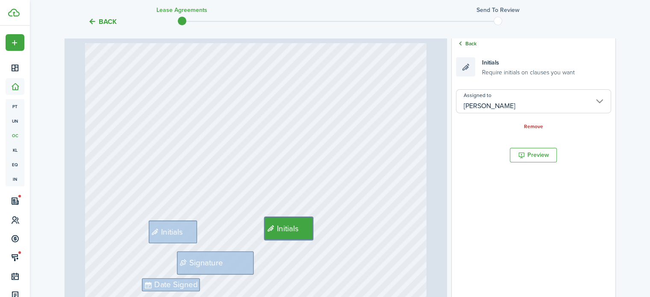
click at [475, 43] on link "Back" at bounding box center [466, 44] width 20 height 8
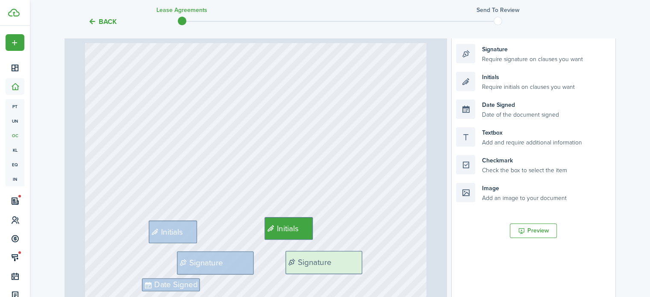
drag, startPoint x: 535, startPoint y: 57, endPoint x: 364, endPoint y: 264, distance: 268.1
click at [364, 264] on div "Page 1 of 1 50% 75% 100% 150% 200% Fit Signature Date Signed Initials [STREET_A…" at bounding box center [340, 186] width 551 height 355
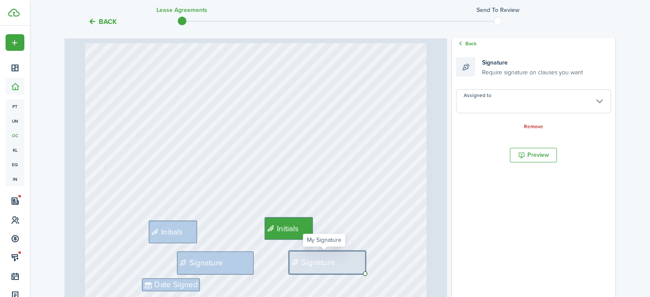
click at [499, 96] on input "Assigned to" at bounding box center [533, 101] width 155 height 24
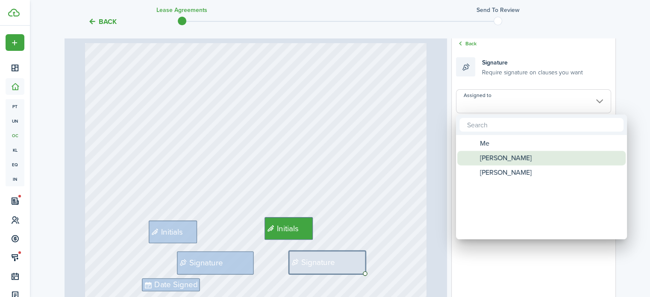
click at [505, 155] on span "[PERSON_NAME]" at bounding box center [506, 158] width 52 height 15
type input "[PERSON_NAME]"
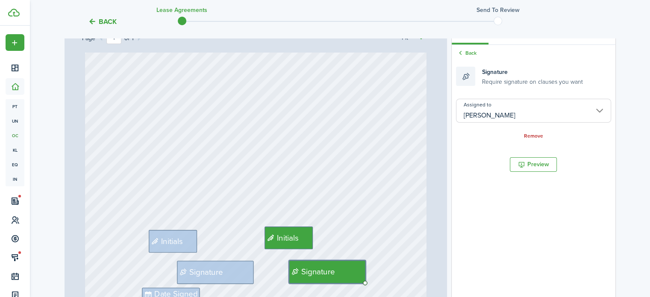
scroll to position [138, 0]
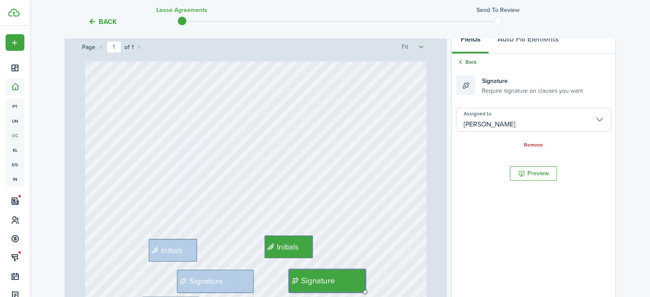
click at [471, 60] on link "Back" at bounding box center [466, 62] width 20 height 8
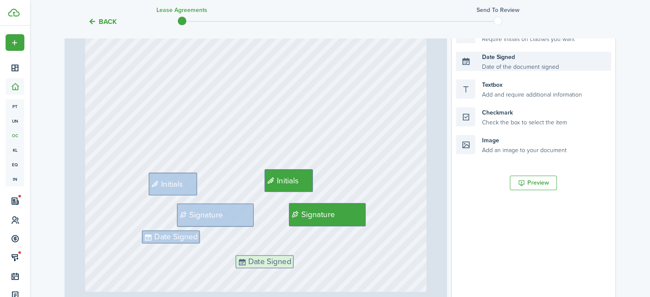
scroll to position [209, 0]
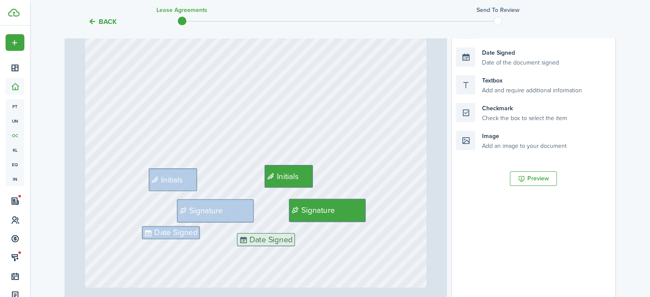
drag, startPoint x: 515, startPoint y: 103, endPoint x: 296, endPoint y: 242, distance: 259.8
click at [296, 242] on div "Page 1 of 1 50% 75% 100% 150% 200% Fit Signature Date Signed Initials [STREET_A…" at bounding box center [340, 134] width 551 height 355
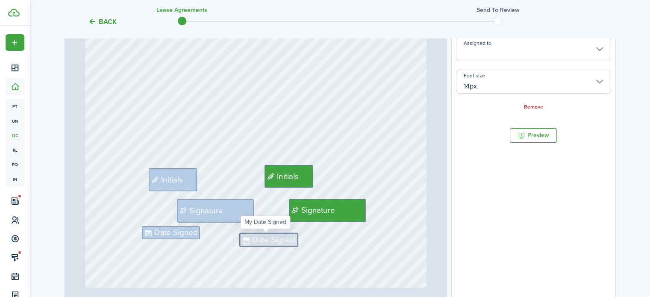
click at [517, 52] on input "Assigned to" at bounding box center [533, 49] width 155 height 24
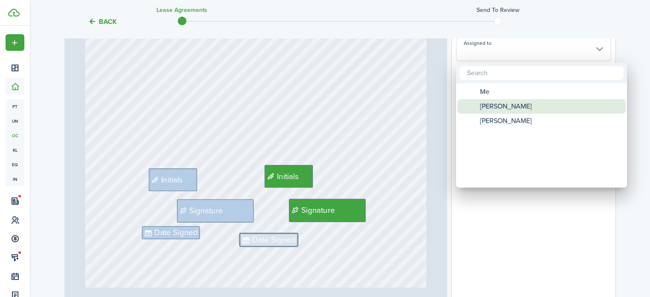
click at [511, 105] on span "[PERSON_NAME]" at bounding box center [506, 106] width 52 height 15
type input "[PERSON_NAME]"
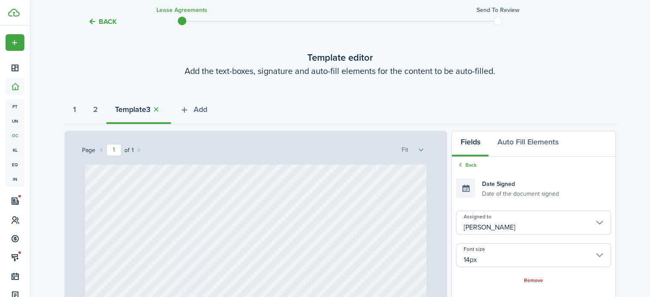
scroll to position [36, 0]
click at [199, 111] on button "Add" at bounding box center [193, 111] width 45 height 26
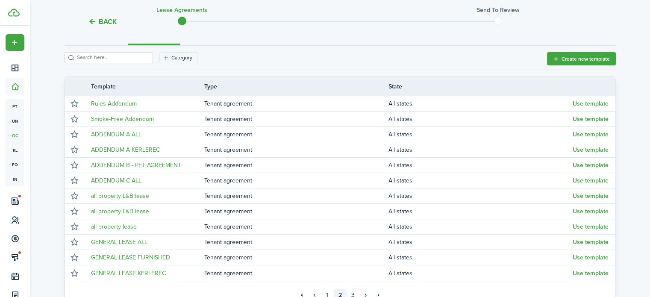
scroll to position [115, 0]
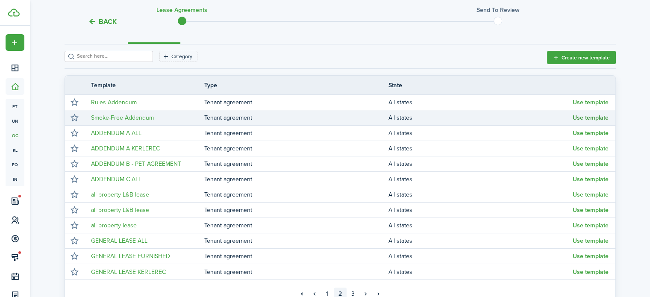
click at [593, 117] on button "Use template" at bounding box center [591, 118] width 36 height 7
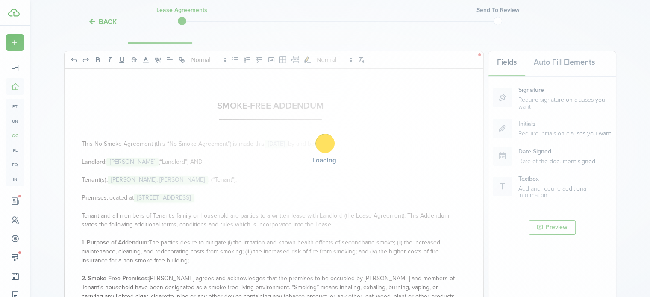
select select "fit"
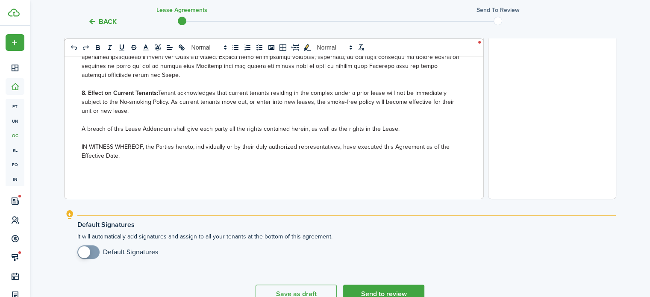
scroll to position [323, 0]
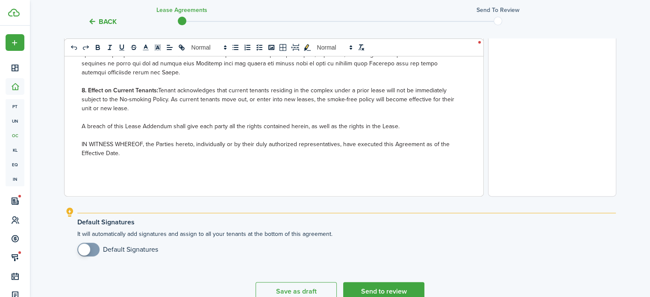
checkbox input "true"
click at [93, 249] on span at bounding box center [88, 250] width 9 height 14
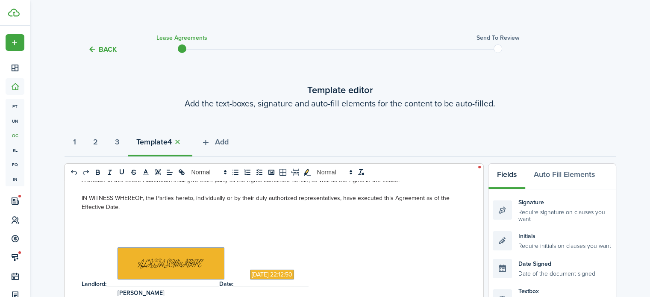
scroll to position [1, 0]
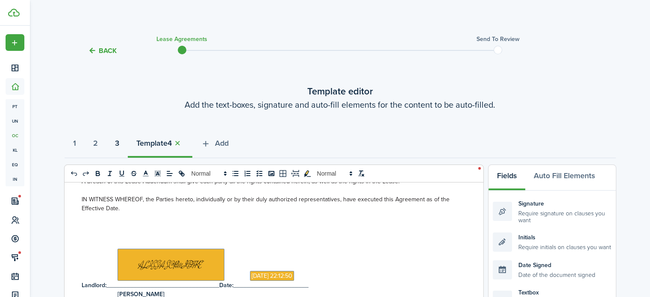
click at [123, 136] on button "3" at bounding box center [116, 146] width 21 height 26
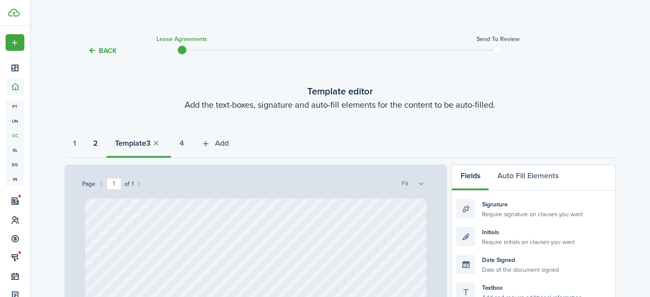
click at [98, 141] on strong "2" at bounding box center [95, 144] width 5 height 12
click at [73, 143] on strong "1" at bounding box center [74, 144] width 3 height 12
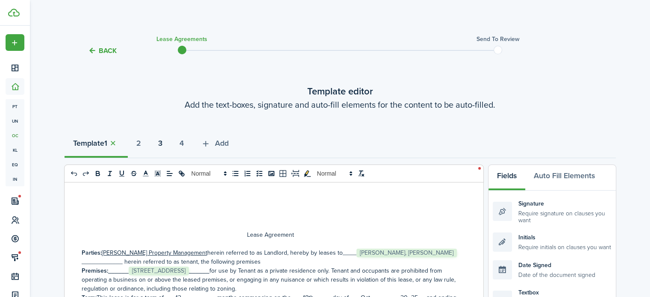
click at [162, 145] on strong "3" at bounding box center [160, 144] width 4 height 12
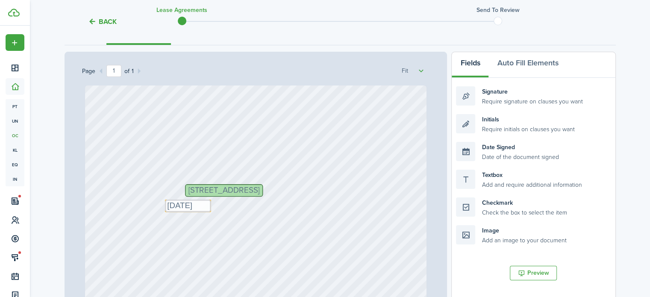
scroll to position [0, 0]
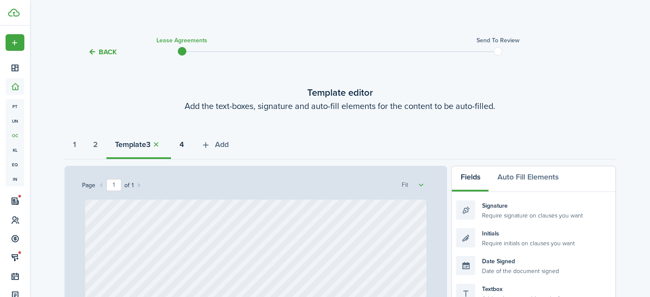
click at [184, 143] on strong "4" at bounding box center [182, 145] width 4 height 12
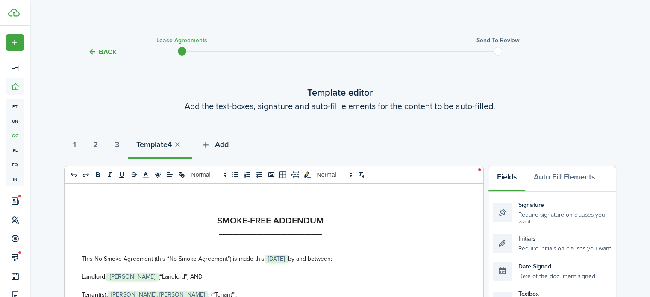
click at [222, 143] on button "Add" at bounding box center [214, 147] width 45 height 26
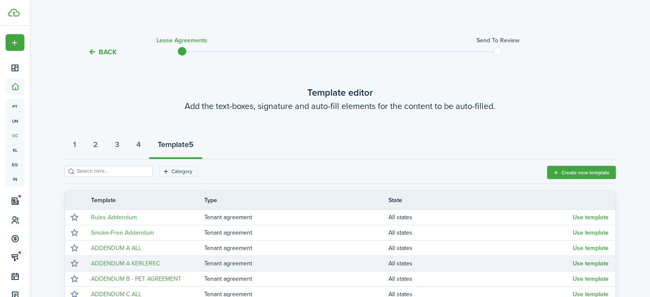
click at [587, 263] on button "Use template" at bounding box center [591, 263] width 36 height 7
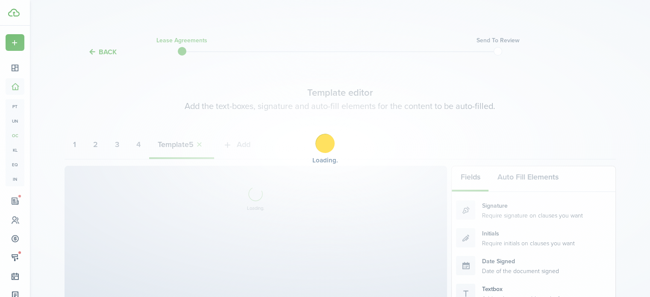
select select "fit"
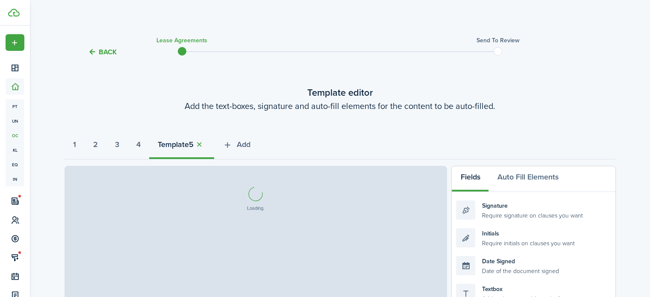
select select "fit"
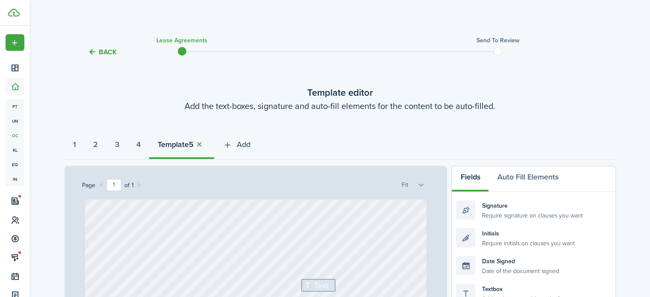
click at [206, 142] on button "button" at bounding box center [200, 145] width 12 height 10
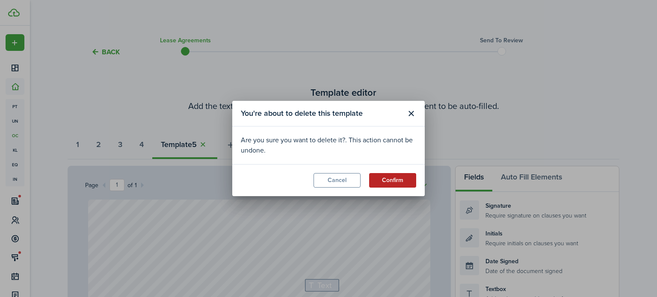
click at [392, 181] on button "Confirm" at bounding box center [392, 180] width 47 height 15
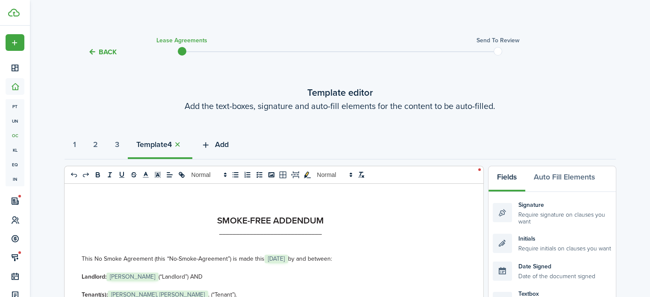
click at [228, 143] on span "Add" at bounding box center [222, 145] width 14 height 12
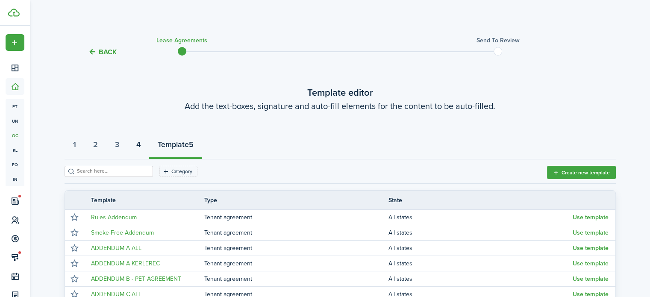
click at [141, 142] on strong "4" at bounding box center [138, 145] width 4 height 12
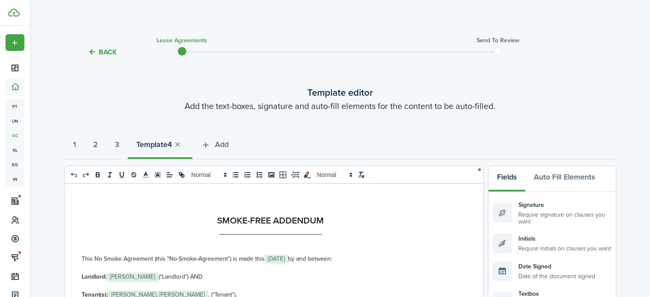
select select "fit"
click at [128, 143] on button "3" at bounding box center [116, 147] width 21 height 26
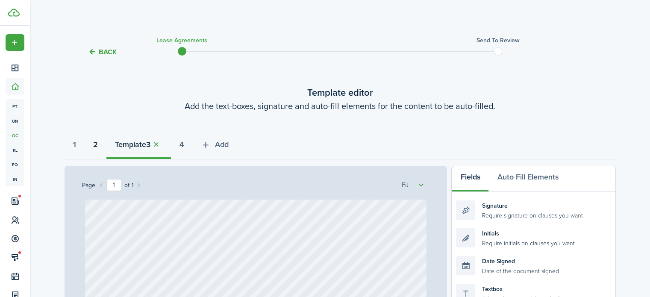
click at [106, 144] on button "2" at bounding box center [96, 147] width 22 height 26
click at [184, 144] on strong "4" at bounding box center [182, 145] width 4 height 12
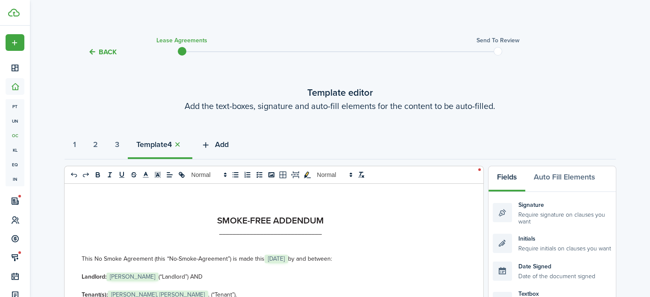
click at [229, 143] on span "Add" at bounding box center [222, 145] width 14 height 12
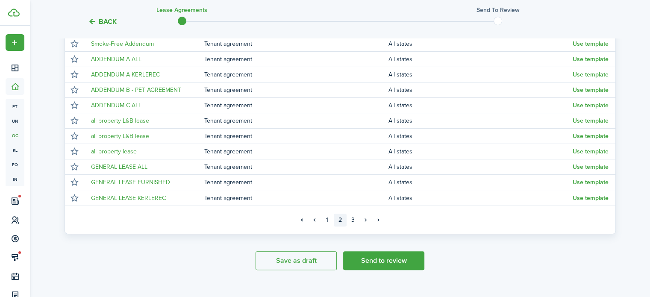
scroll to position [191, 0]
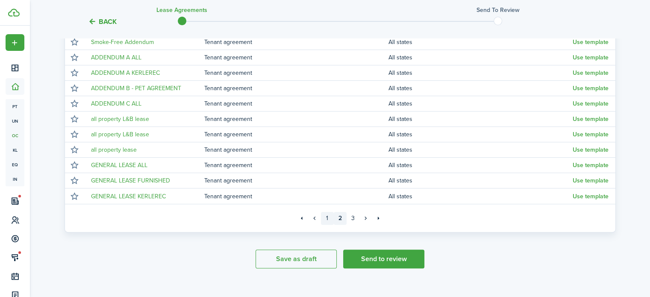
click at [327, 218] on link "1" at bounding box center [327, 218] width 13 height 13
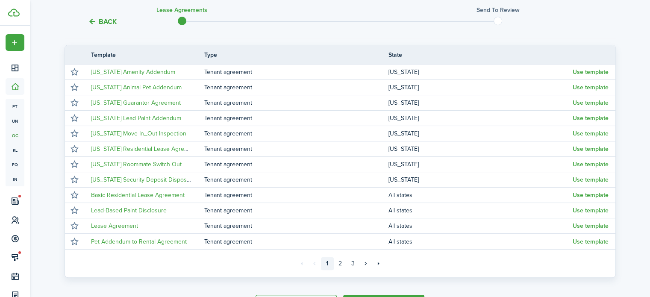
scroll to position [191, 0]
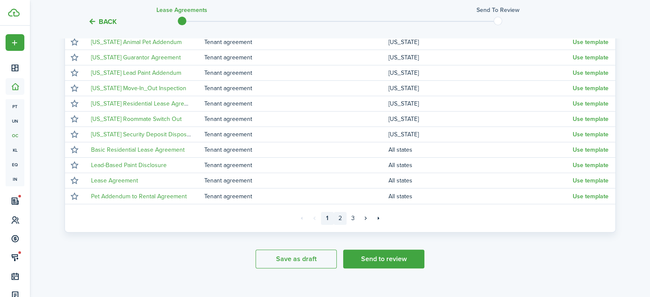
click at [340, 215] on link "2" at bounding box center [340, 218] width 13 height 13
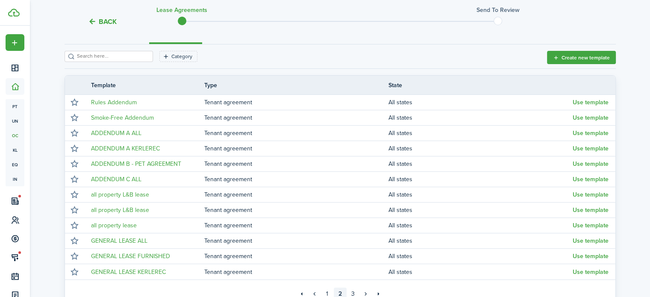
scroll to position [114, 0]
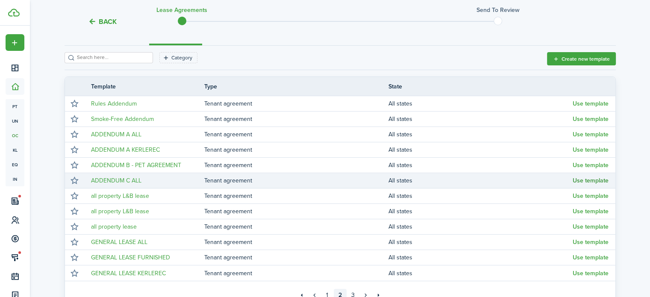
click at [598, 177] on button "Use template" at bounding box center [591, 180] width 36 height 7
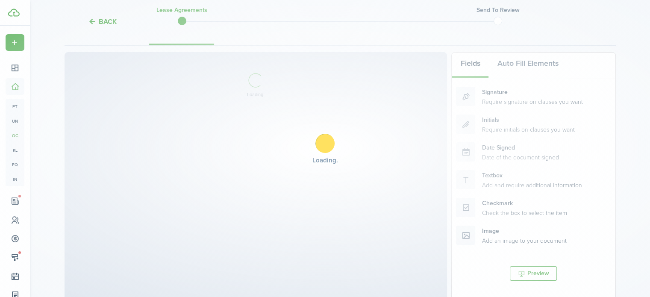
select select "fit"
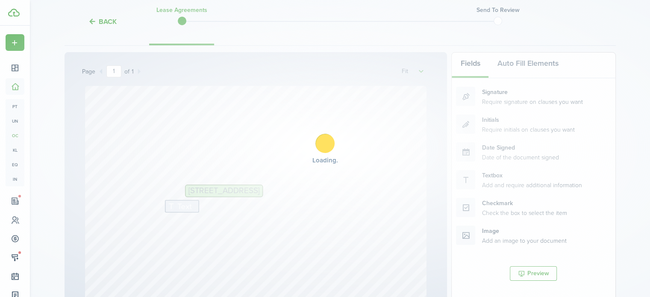
select select "fit"
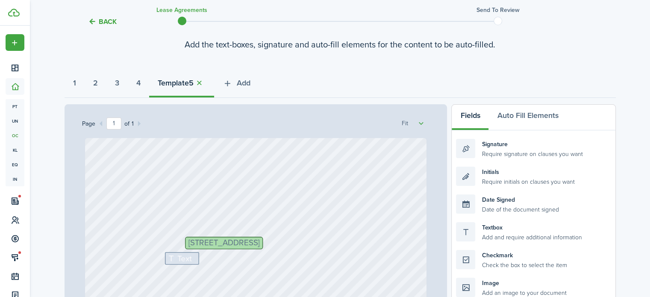
scroll to position [59, 0]
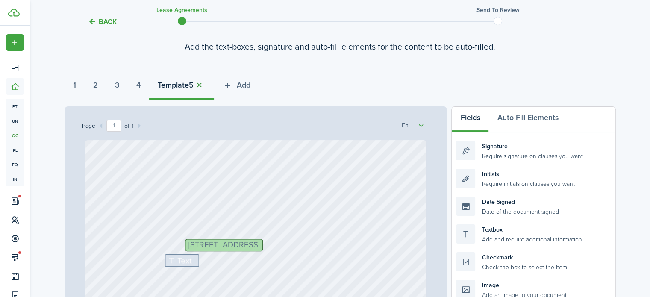
click at [206, 85] on button "button" at bounding box center [200, 85] width 12 height 10
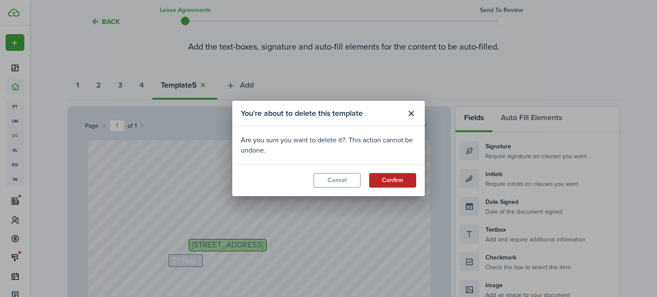
click at [397, 182] on button "Confirm" at bounding box center [392, 180] width 47 height 15
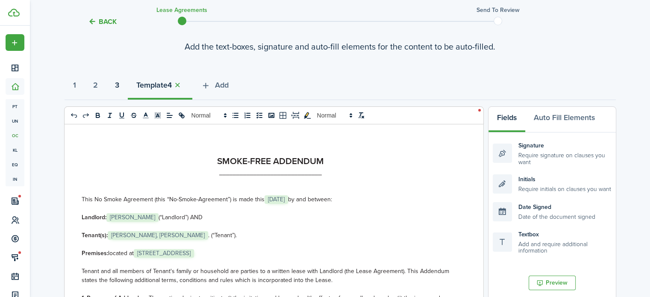
click at [119, 85] on strong "3" at bounding box center [117, 86] width 4 height 12
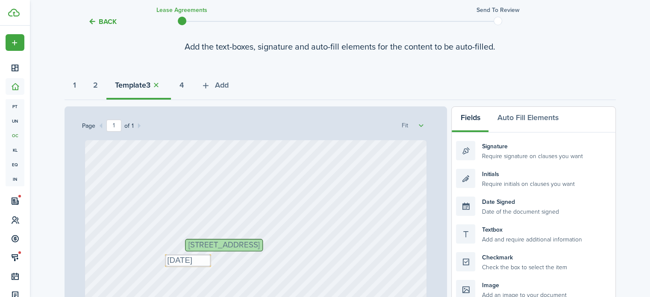
click at [121, 85] on strong "Template" at bounding box center [130, 86] width 31 height 12
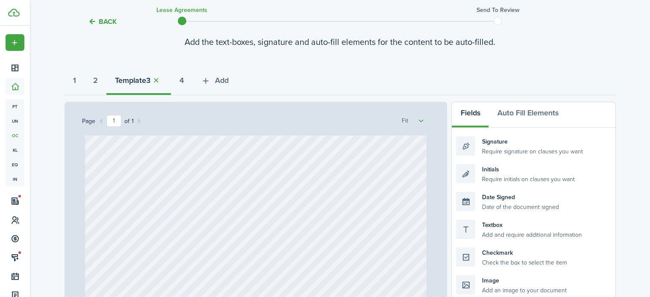
scroll to position [56, 0]
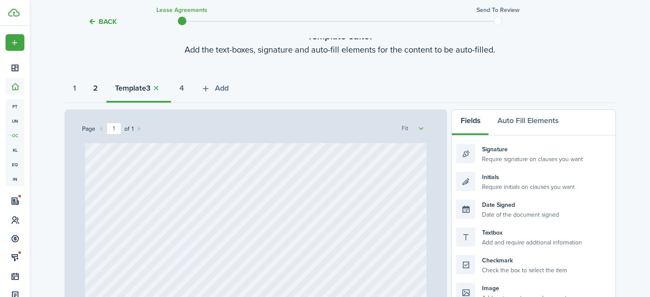
click at [98, 88] on strong "2" at bounding box center [95, 88] width 5 height 12
click at [162, 86] on strong "3" at bounding box center [160, 88] width 4 height 12
click at [184, 86] on strong "4" at bounding box center [182, 88] width 4 height 12
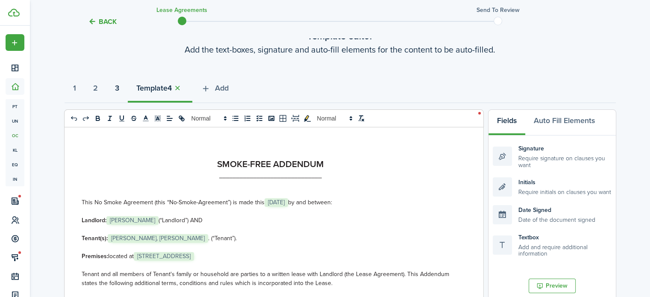
click at [119, 87] on strong "3" at bounding box center [117, 88] width 4 height 12
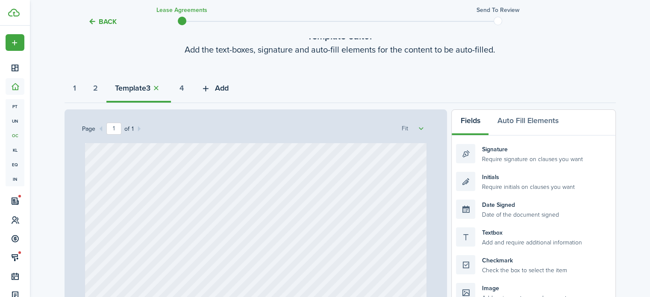
click at [229, 85] on span "Add" at bounding box center [222, 88] width 14 height 12
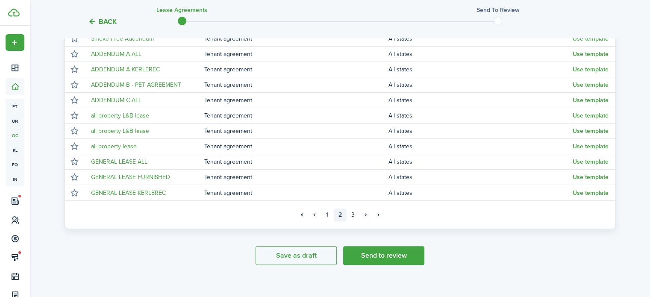
scroll to position [202, 0]
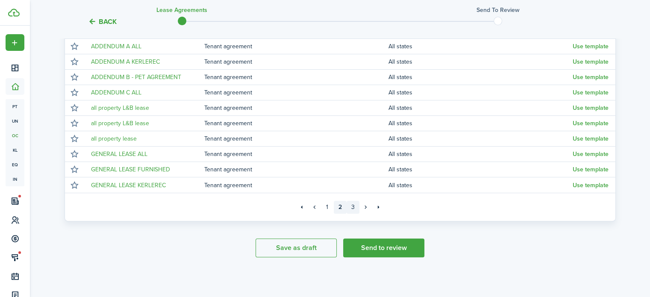
click at [354, 208] on link "3" at bounding box center [353, 207] width 13 height 13
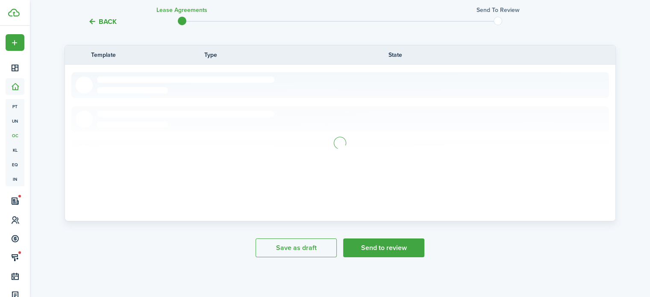
scroll to position [48, 0]
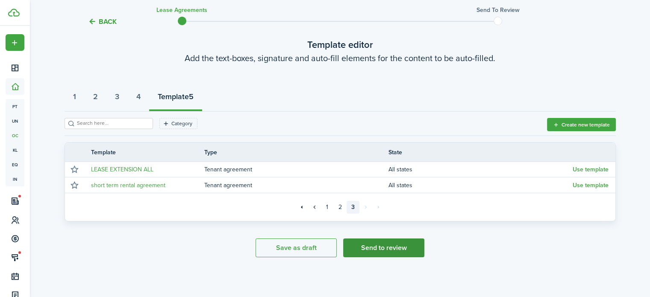
click at [406, 246] on button "Send to review" at bounding box center [383, 248] width 81 height 19
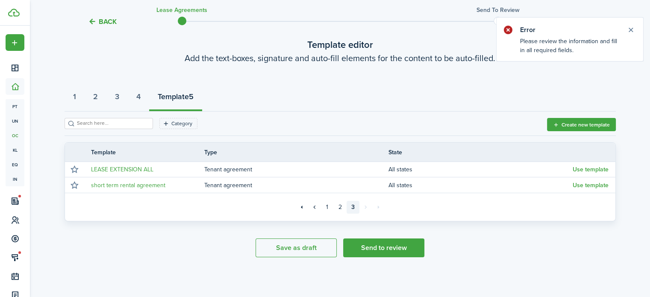
click at [186, 102] on strong "Template" at bounding box center [173, 97] width 31 height 12
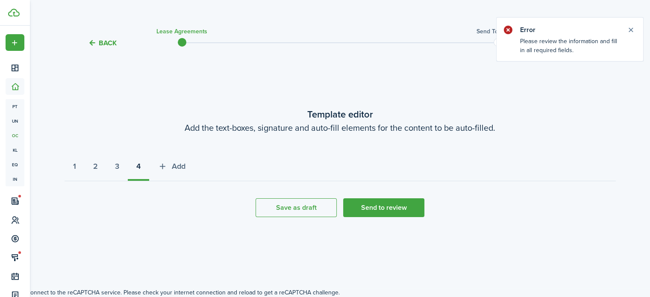
scroll to position [9, 0]
select select "fit"
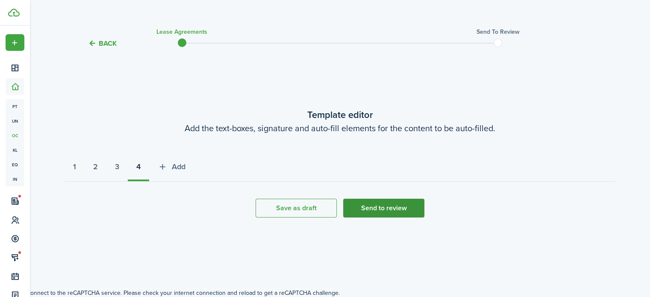
click at [406, 206] on button "Send to review" at bounding box center [383, 208] width 81 height 19
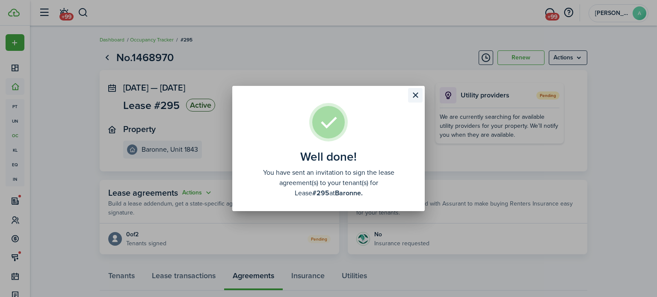
click at [415, 98] on button "Close modal" at bounding box center [415, 95] width 15 height 15
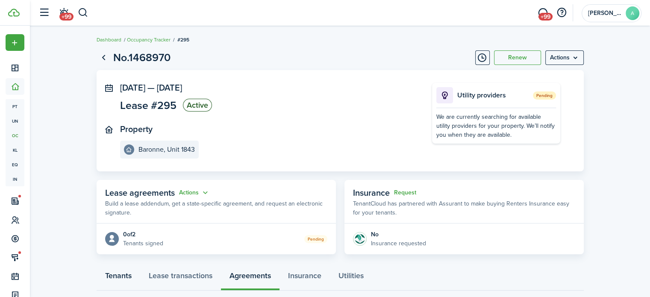
click at [115, 277] on link "Tenants" at bounding box center [119, 278] width 44 height 26
click at [172, 275] on link "Lease transactions" at bounding box center [180, 278] width 81 height 26
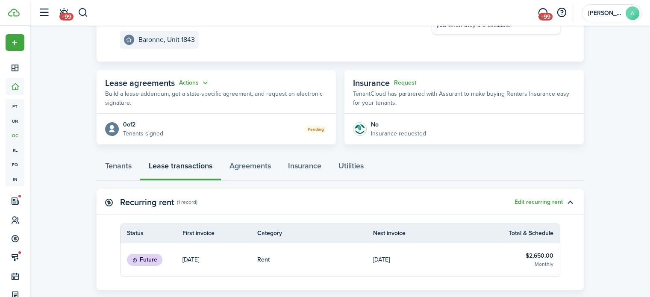
scroll to position [113, 0]
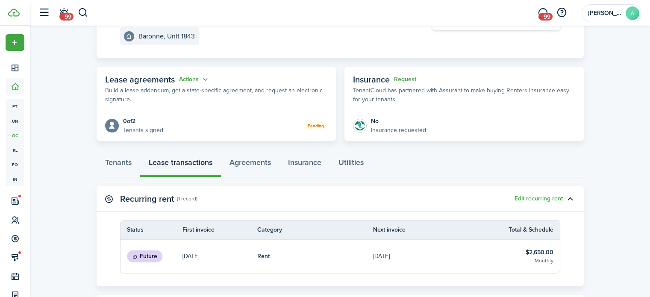
click at [187, 161] on div "Tenants Lease transactions Agreements Insurance Utilities" at bounding box center [340, 165] width 487 height 26
click at [124, 160] on link "Tenants" at bounding box center [119, 165] width 44 height 26
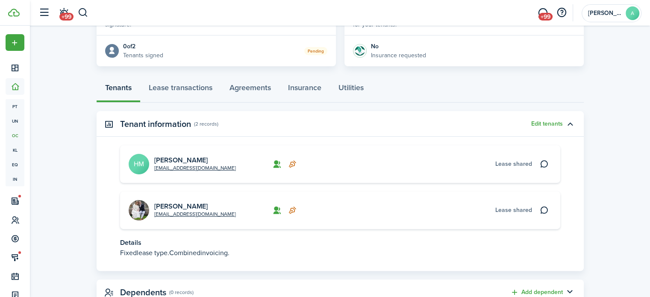
scroll to position [190, 0]
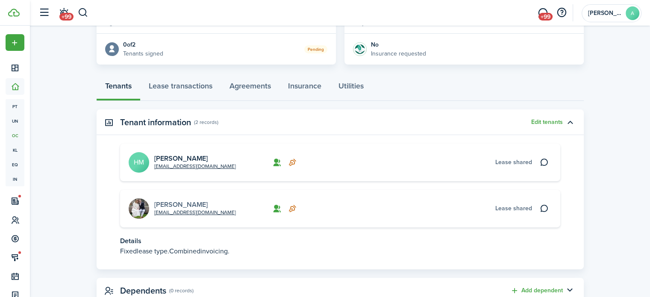
click at [164, 206] on link "[PERSON_NAME]" at bounding box center [180, 205] width 53 height 10
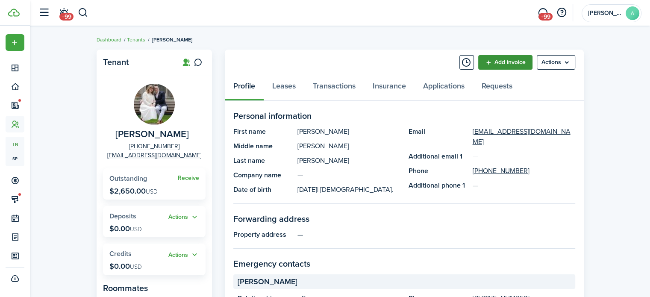
click at [504, 64] on link "Add invoice" at bounding box center [505, 62] width 54 height 15
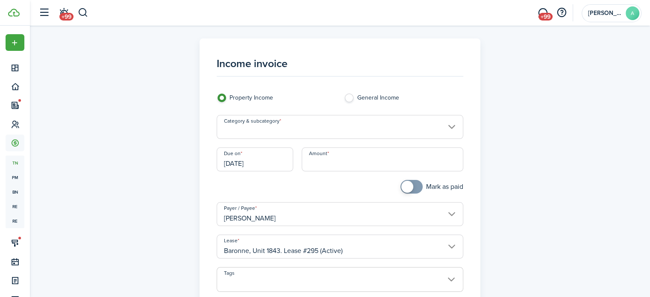
click at [383, 125] on input "Category & subcategory" at bounding box center [340, 127] width 247 height 24
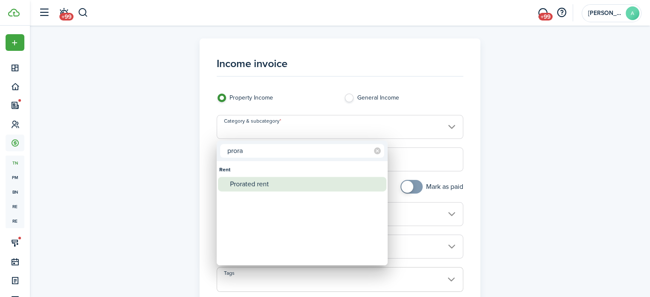
type input "prora"
click at [322, 182] on div "Prorated rent" at bounding box center [305, 184] width 151 height 15
type input "Rent / Prorated rent"
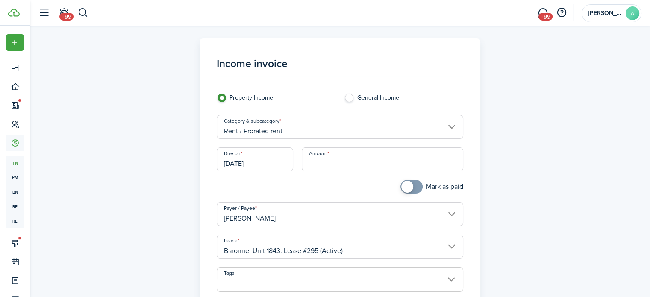
click at [347, 167] on input "Amount" at bounding box center [383, 159] width 162 height 24
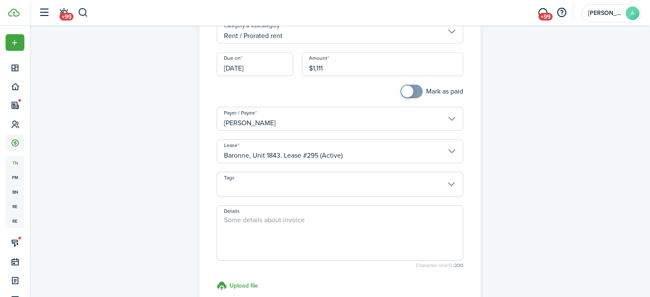
scroll to position [114, 0]
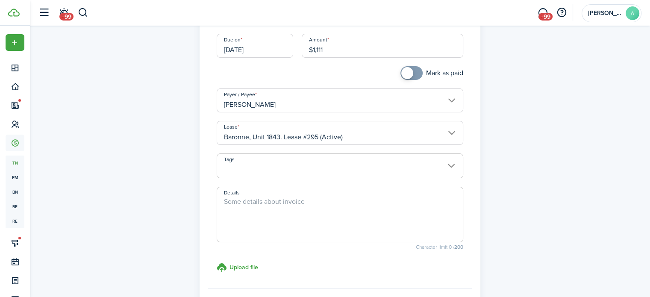
type input "$1,111.00"
click at [331, 206] on textarea "Details" at bounding box center [340, 217] width 246 height 41
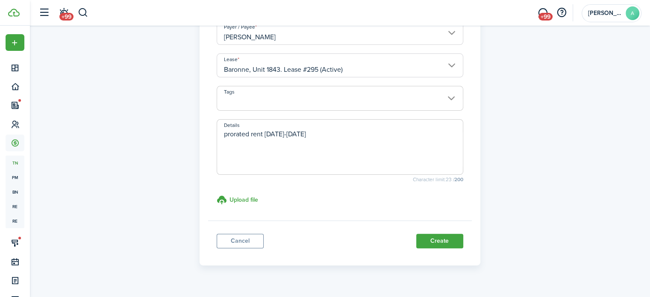
scroll to position [198, 0]
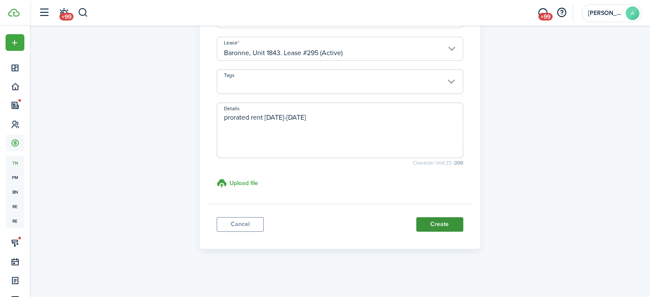
type textarea "prorated rent [DATE]-[DATE]"
click at [451, 220] on button "Create" at bounding box center [439, 224] width 47 height 15
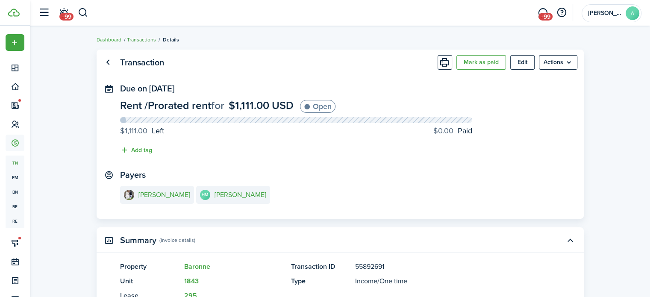
click at [148, 40] on link "Transactions" at bounding box center [141, 40] width 29 height 8
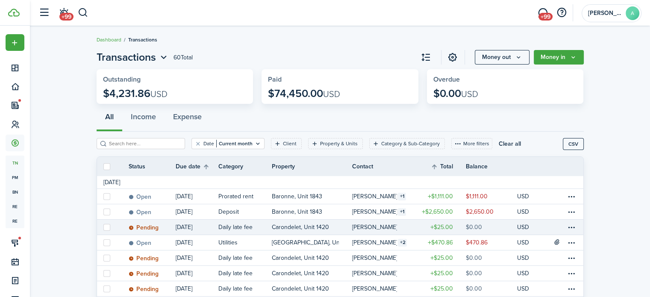
click at [268, 226] on link "Daily late fee" at bounding box center [244, 227] width 53 height 15
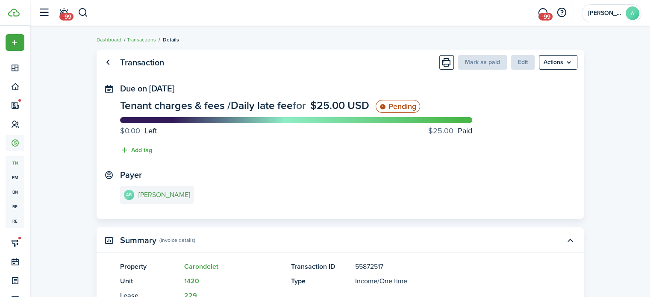
click at [159, 192] on e-details-info-title "[PERSON_NAME]" at bounding box center [164, 195] width 52 height 8
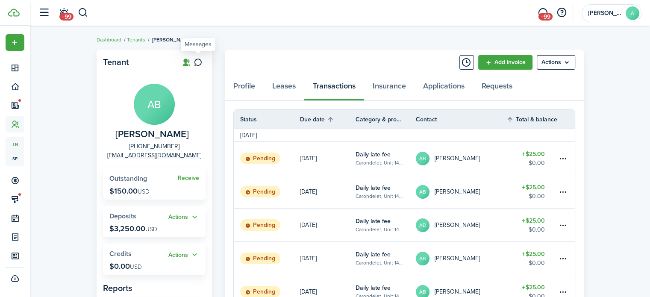
click at [197, 65] on icon at bounding box center [198, 62] width 9 height 9
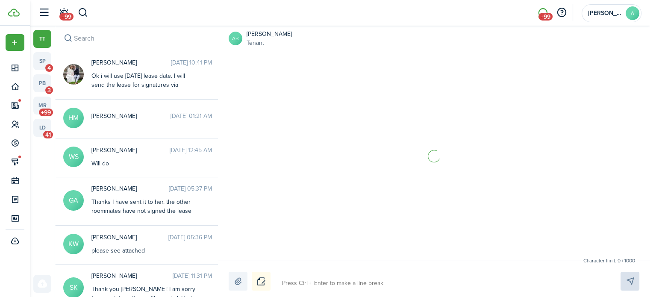
scroll to position [1046, 0]
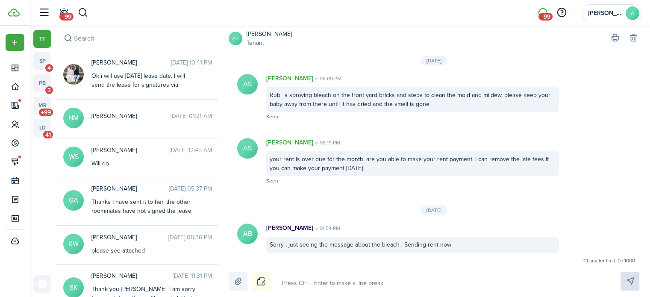
click at [310, 287] on textarea at bounding box center [441, 283] width 324 height 15
type textarea "e"
type textarea "eh"
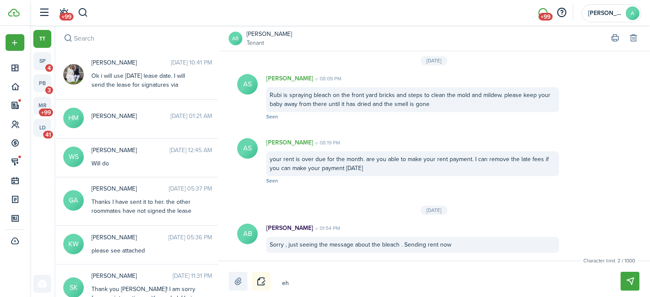
type textarea "e"
type textarea "h"
type textarea "he"
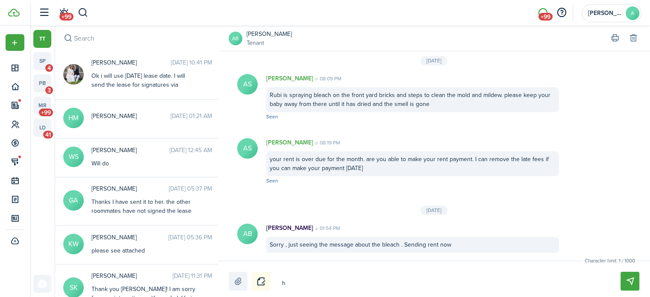
type textarea "he"
type textarea "hey"
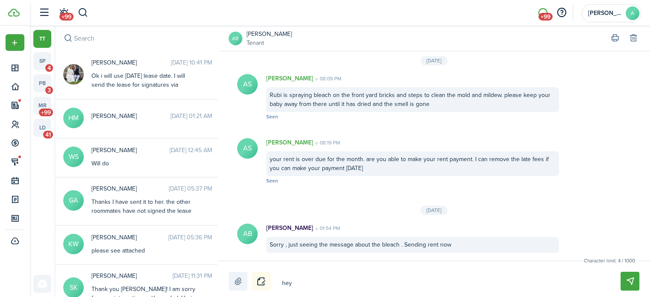
type textarea "hey c"
type textarea "hey ca"
type textarea "hey can"
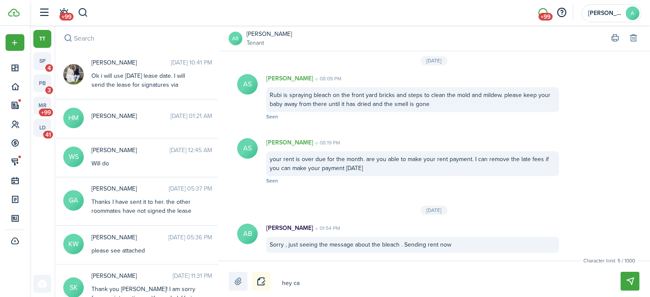
type textarea "hey can"
type textarea "hey can y"
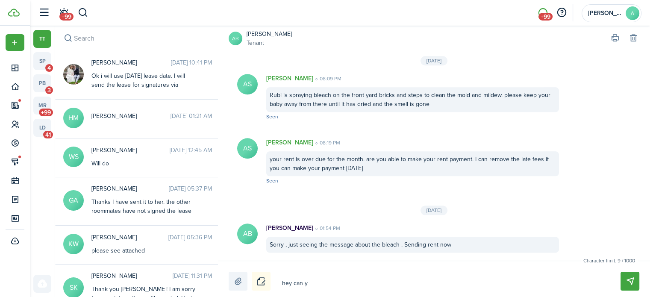
type textarea "hey can yo"
type textarea "hey can you"
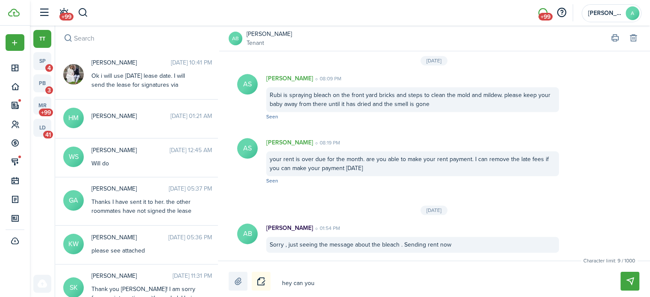
type textarea "hey can you"
type textarea "hey can you m"
type textarea "hey can you ma"
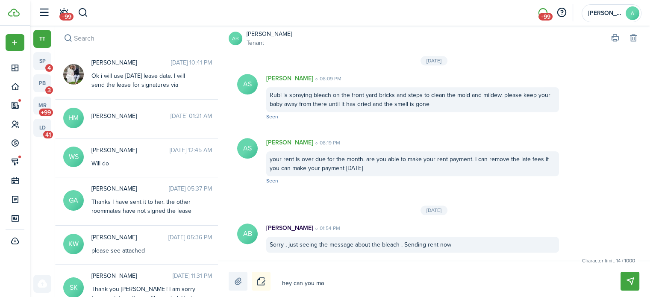
type textarea "hey can you mak"
type textarea "hey can you make"
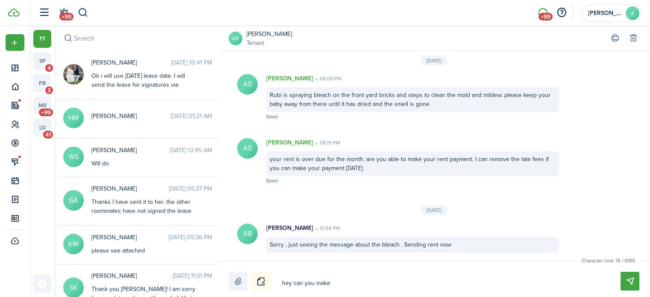
type textarea "hey can you make"
type textarea "hey can you make y"
type textarea "hey can you make yo"
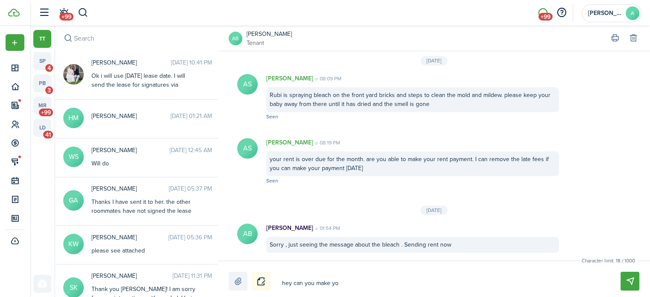
type textarea "hey can you make yor"
type textarea "hey can you make yoru"
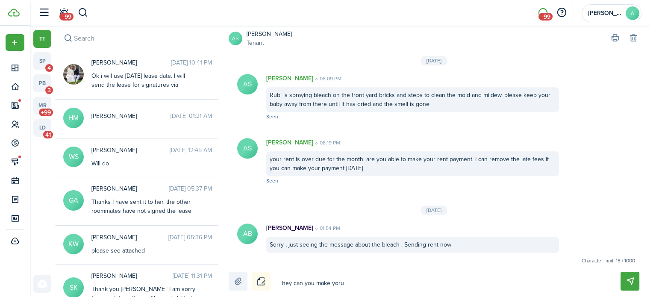
type textarea "hey can you make yoru"
type textarea "hey can you make yoru p"
type textarea "hey can you make yoru"
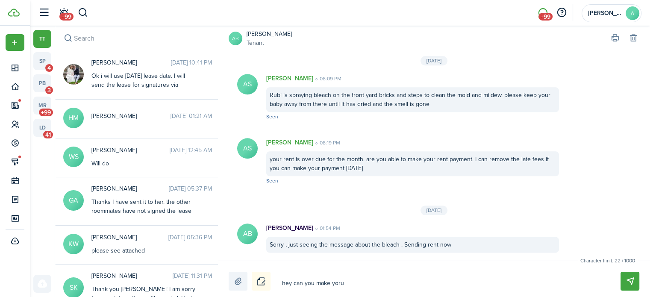
type textarea "hey can you make yoru"
type textarea "hey can you make yor"
type textarea "hey can you make yo"
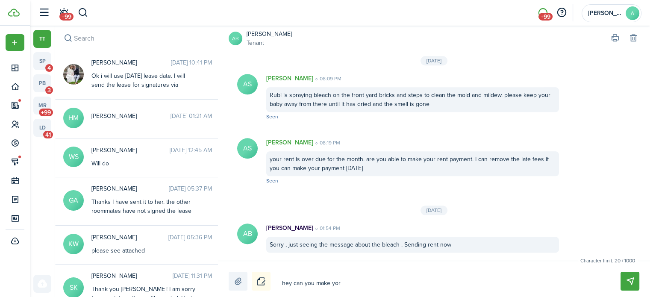
type textarea "hey can you make yo"
type textarea "hey can you make you"
type textarea "hey can you make your"
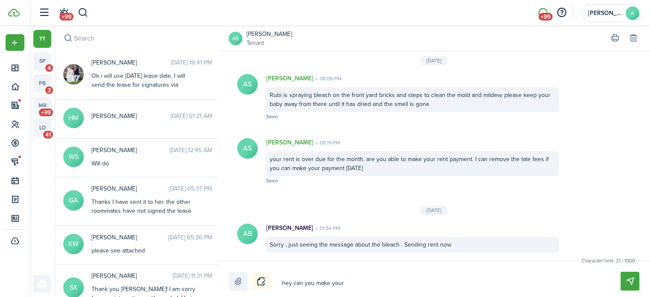
type textarea "hey can you make your"
type textarea "hey can you make your r"
type textarea "hey can you make your re"
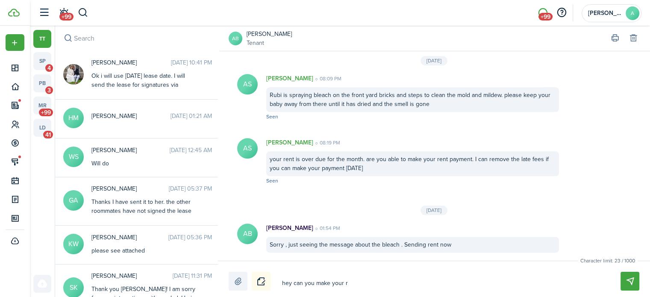
type textarea "hey can you make your re"
type textarea "hey can you make your ren"
type textarea "hey can you make your rent"
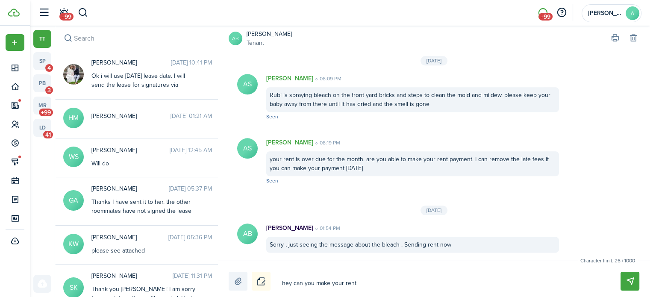
type textarea "hey can you make your rent"
type textarea "hey can you make your rent p"
type textarea "hey can you make your rent pa"
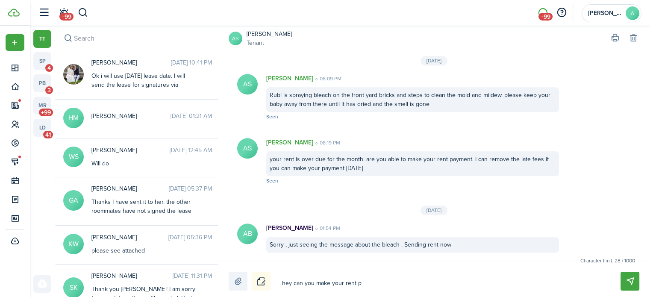
type textarea "hey can you make your rent pa"
type textarea "hey can you make your rent [PERSON_NAME]"
type textarea "hey can you make your rent pa"
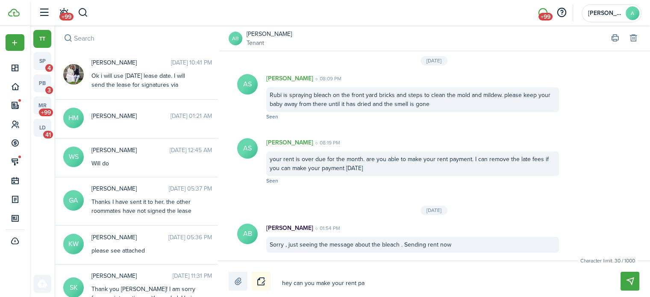
type textarea "hey can you make your rent pay"
type textarea "hey can you make your rent paym"
type textarea "hey can you make your rent payme"
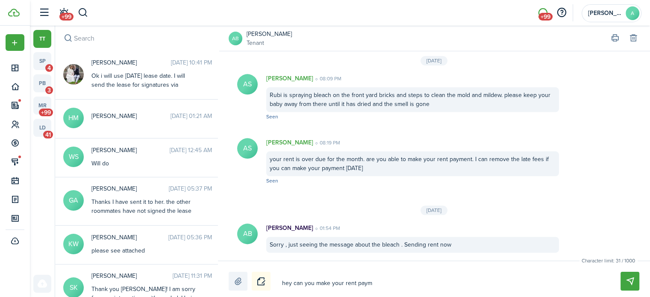
type textarea "hey can you make your rent payme"
type textarea "hey can you make your rent paymen"
type textarea "hey can you make your rent payment"
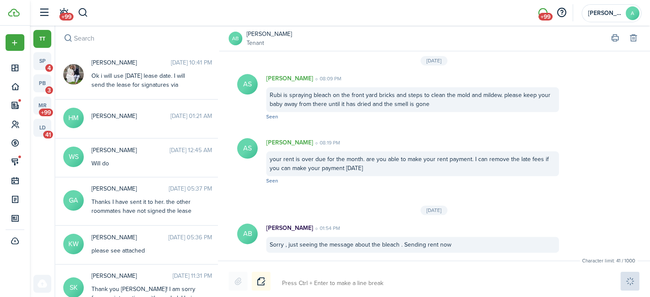
scroll to position [1123, 0]
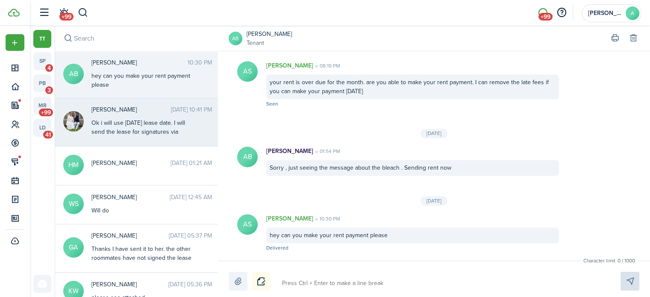
click at [171, 122] on div "Ok i will use [DATE] lease date. I will send the lease for signatures via tenan…" at bounding box center [144, 131] width 107 height 27
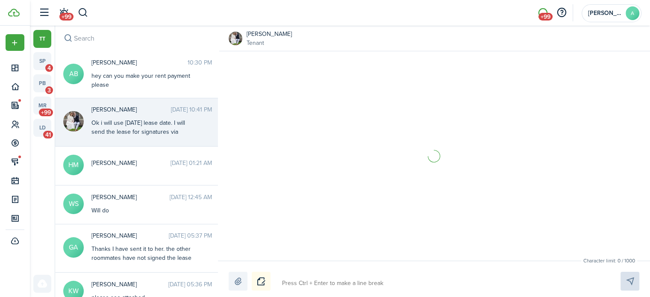
scroll to position [509, 0]
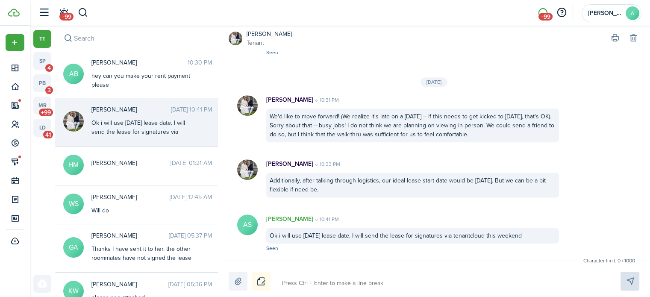
click at [378, 278] on textarea at bounding box center [441, 283] width 324 height 15
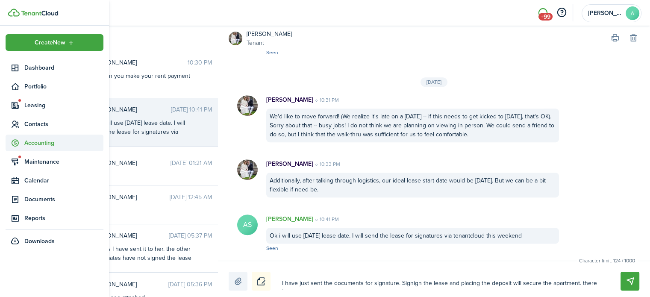
click at [43, 143] on span "Accounting" at bounding box center [63, 142] width 79 height 9
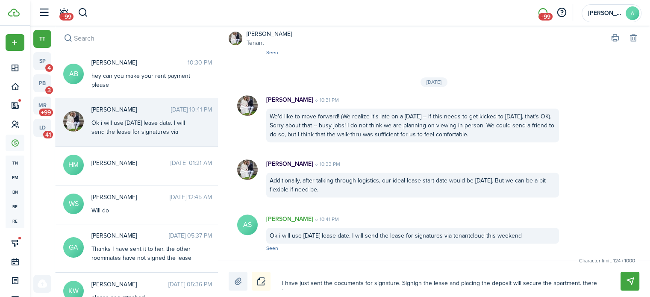
click at [270, 35] on link "[PERSON_NAME]" at bounding box center [269, 33] width 45 height 9
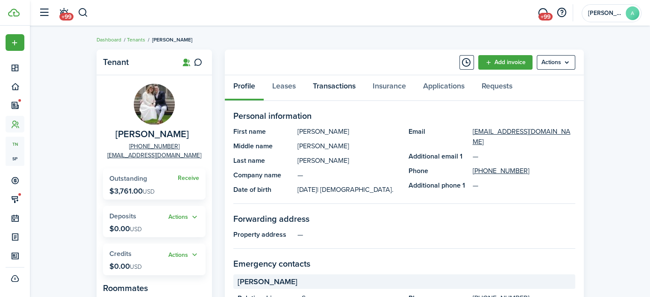
click at [344, 85] on link "Transactions" at bounding box center [334, 88] width 60 height 26
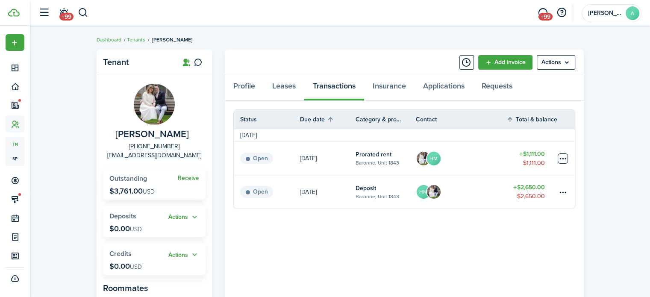
click at [563, 159] on table-menu-btn-icon at bounding box center [563, 158] width 10 height 10
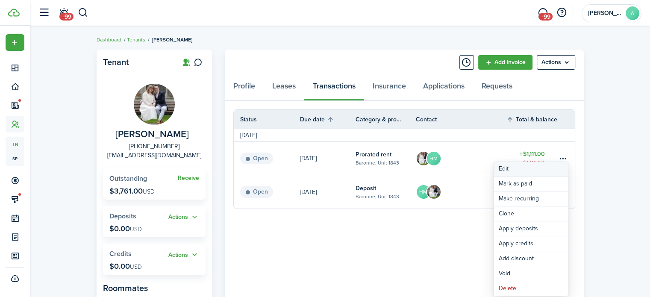
click at [537, 165] on button "Edit" at bounding box center [531, 169] width 75 height 15
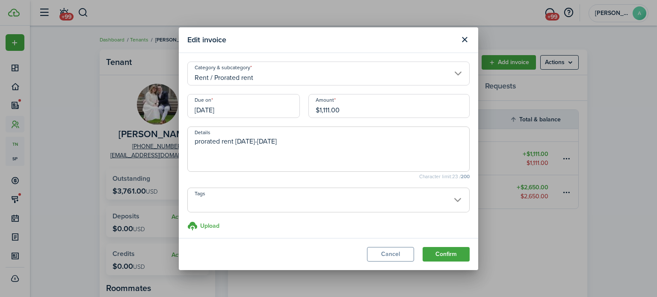
click at [221, 104] on input "[DATE]" at bounding box center [243, 106] width 112 height 24
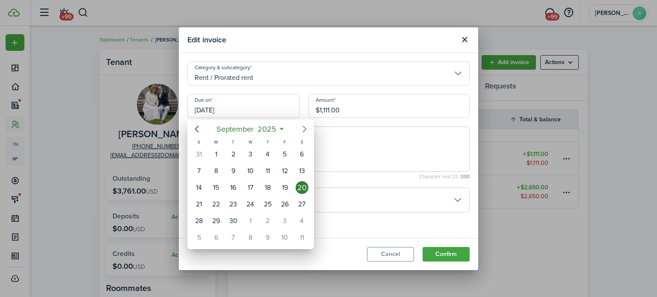
click at [303, 126] on icon "Next page" at bounding box center [304, 129] width 10 height 10
click at [282, 189] on div "17" at bounding box center [284, 187] width 13 height 13
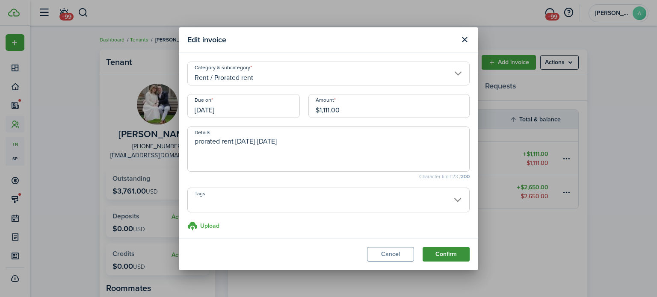
click at [450, 253] on button "Confirm" at bounding box center [445, 254] width 47 height 15
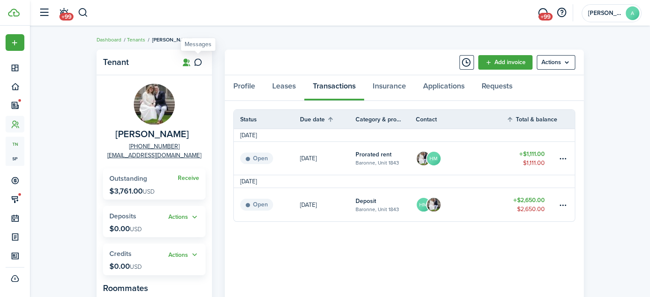
click at [199, 62] on icon at bounding box center [198, 62] width 9 height 9
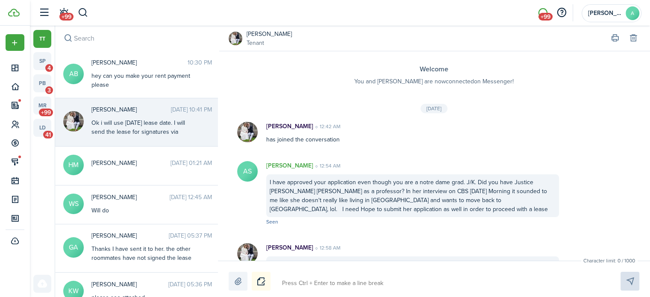
scroll to position [509, 0]
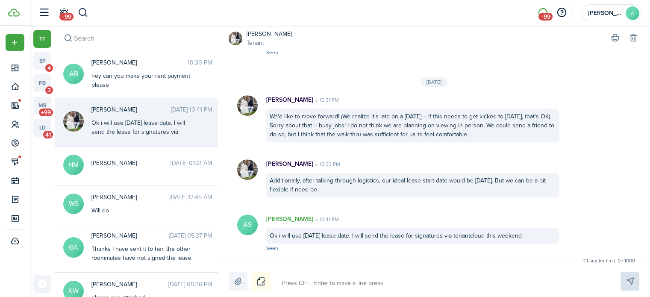
click at [418, 286] on textarea at bounding box center [441, 283] width 324 height 15
click at [446, 290] on textarea "Hi there, I have sent the lease documents for sign" at bounding box center [441, 283] width 324 height 15
